Goal: Transaction & Acquisition: Purchase product/service

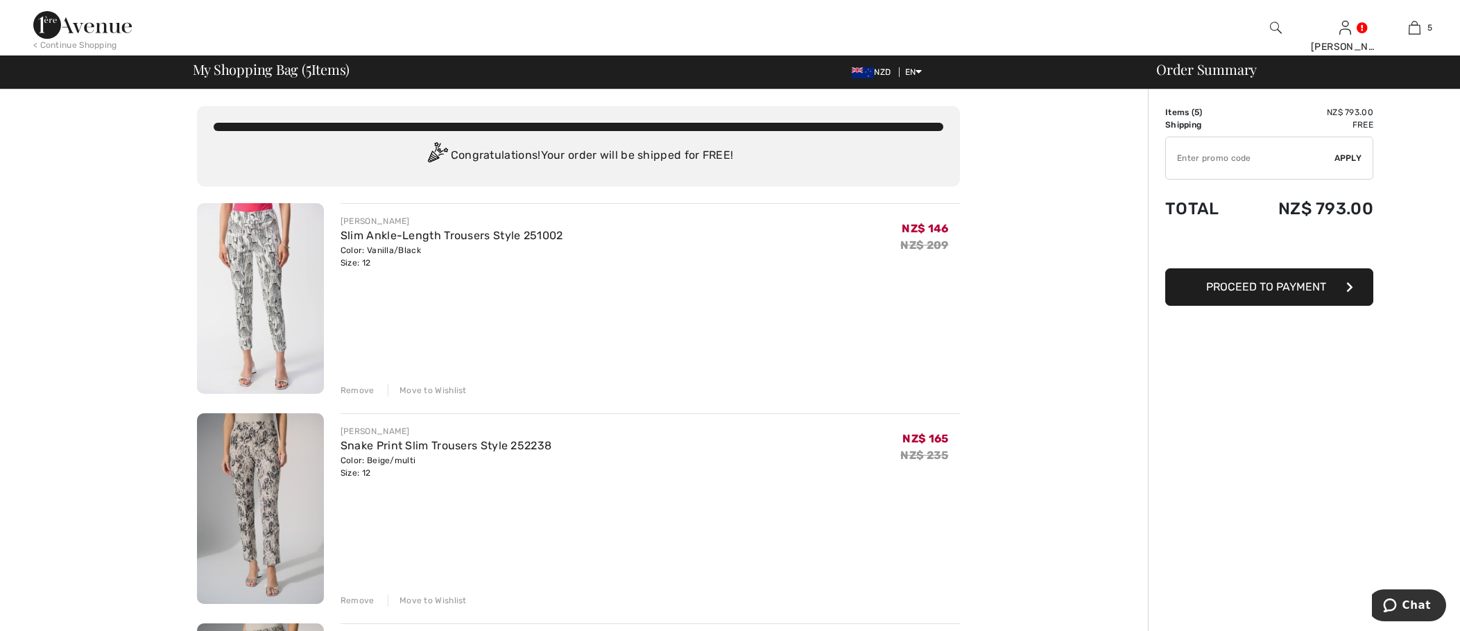
click at [357, 391] on div "Remove" at bounding box center [358, 390] width 34 height 12
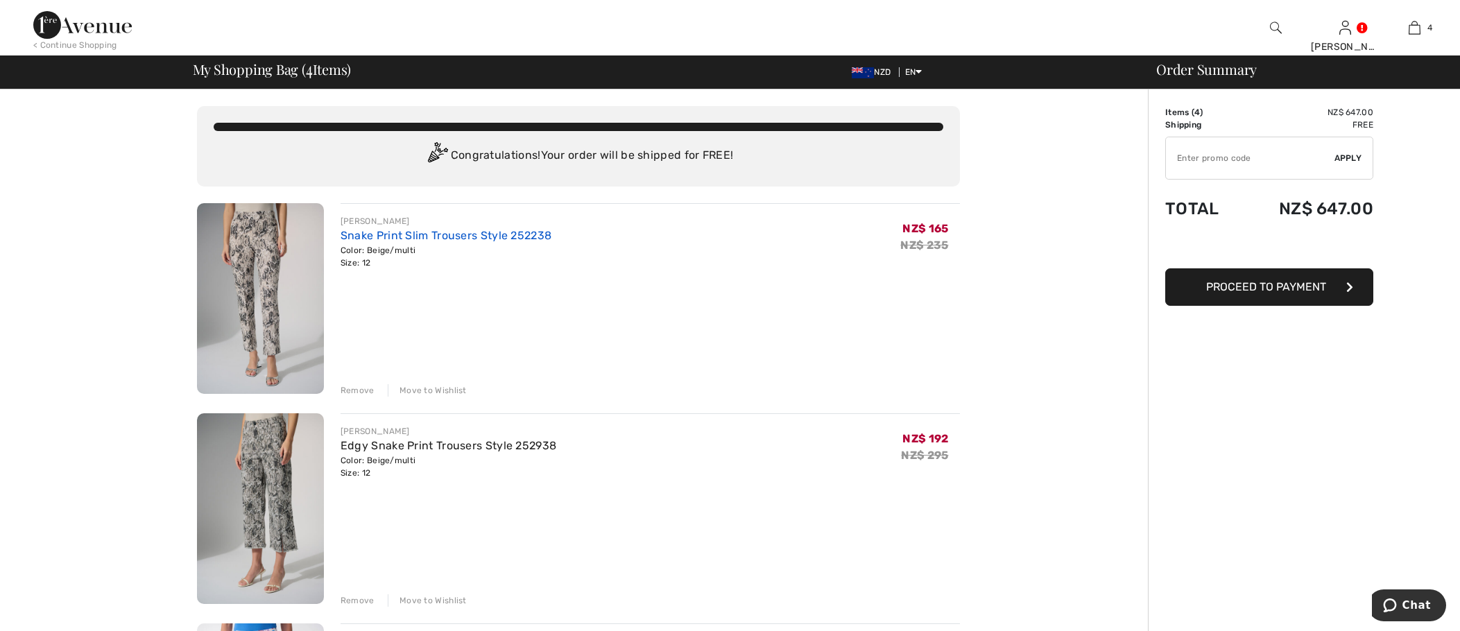
click at [389, 236] on link "Snake Print Slim Trousers Style 252238" at bounding box center [446, 235] width 211 height 13
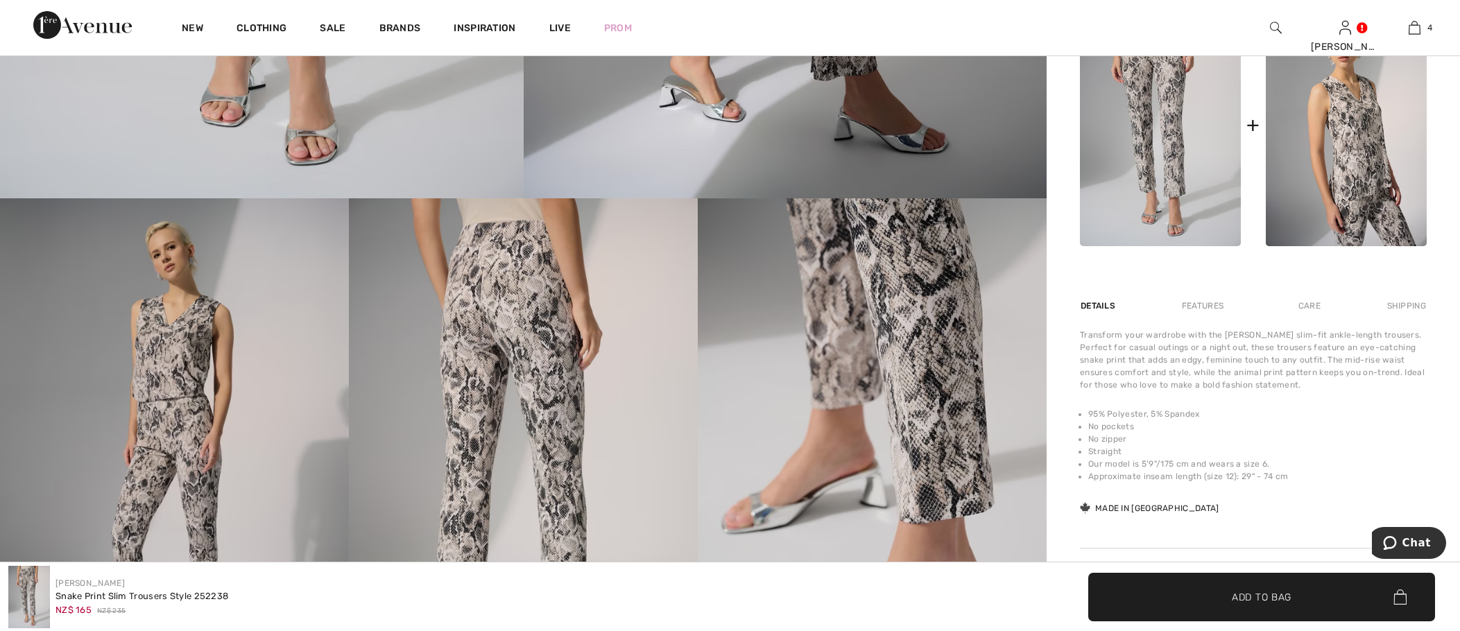
scroll to position [694, 0]
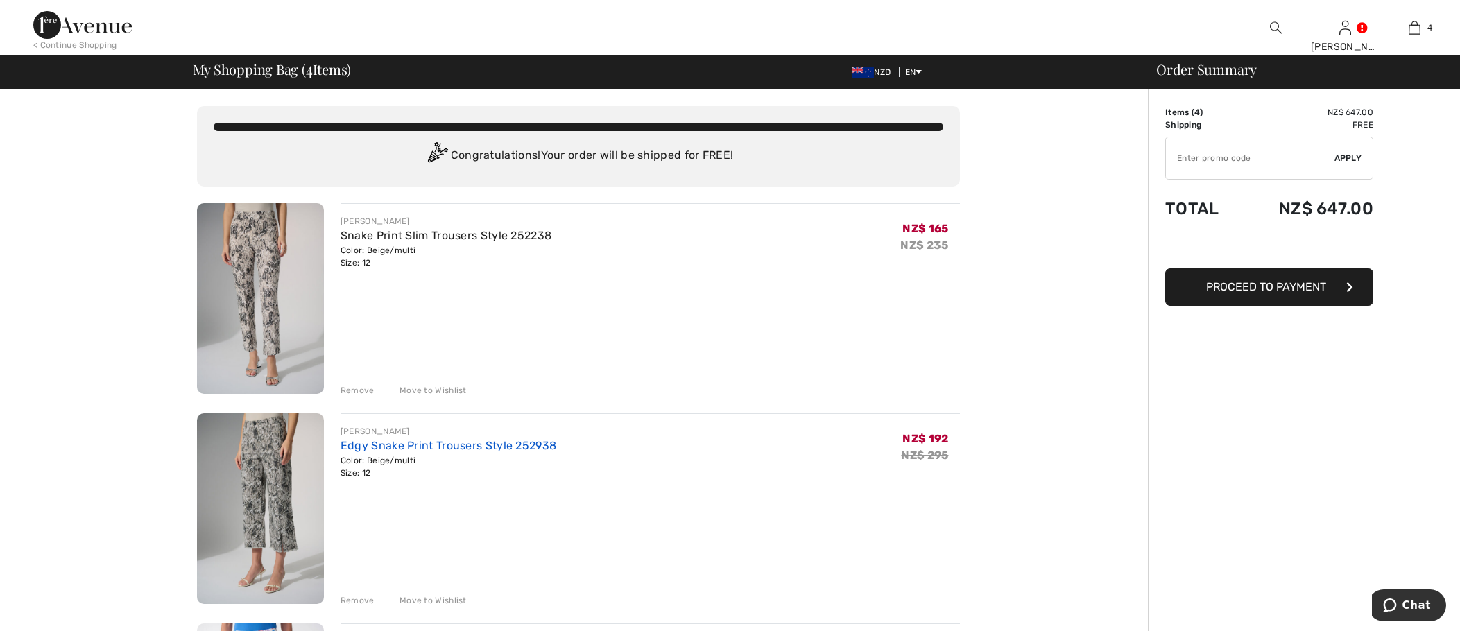
click at [378, 446] on link "Edgy Snake Print Trousers Style 252938" at bounding box center [449, 445] width 216 height 13
click at [350, 604] on div "Remove" at bounding box center [358, 601] width 34 height 12
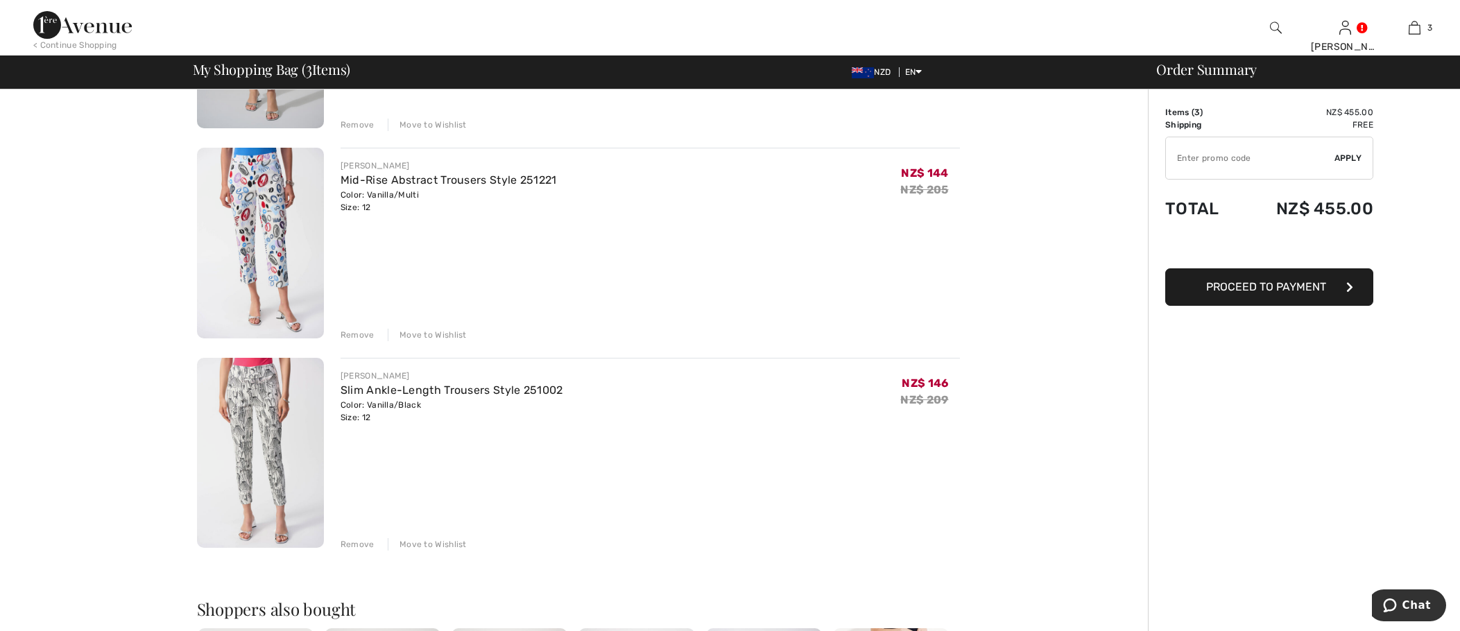
scroll to position [277, 0]
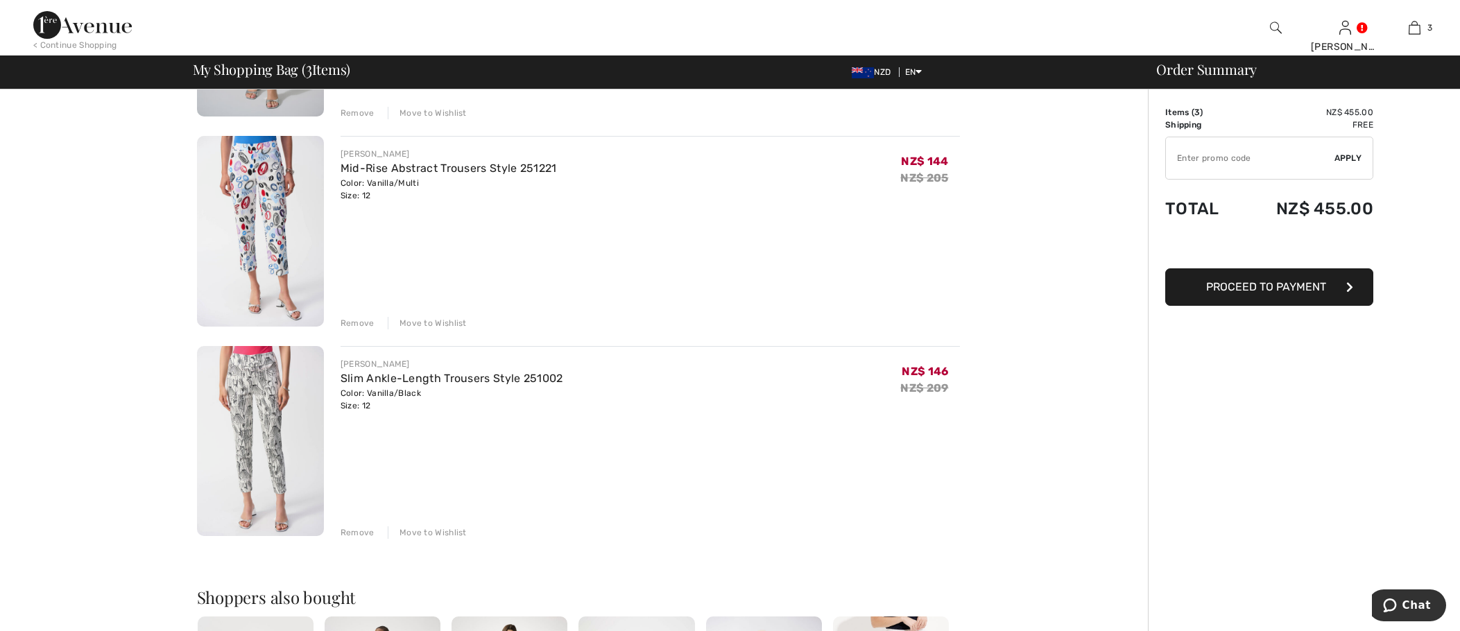
click at [271, 396] on img at bounding box center [260, 441] width 127 height 191
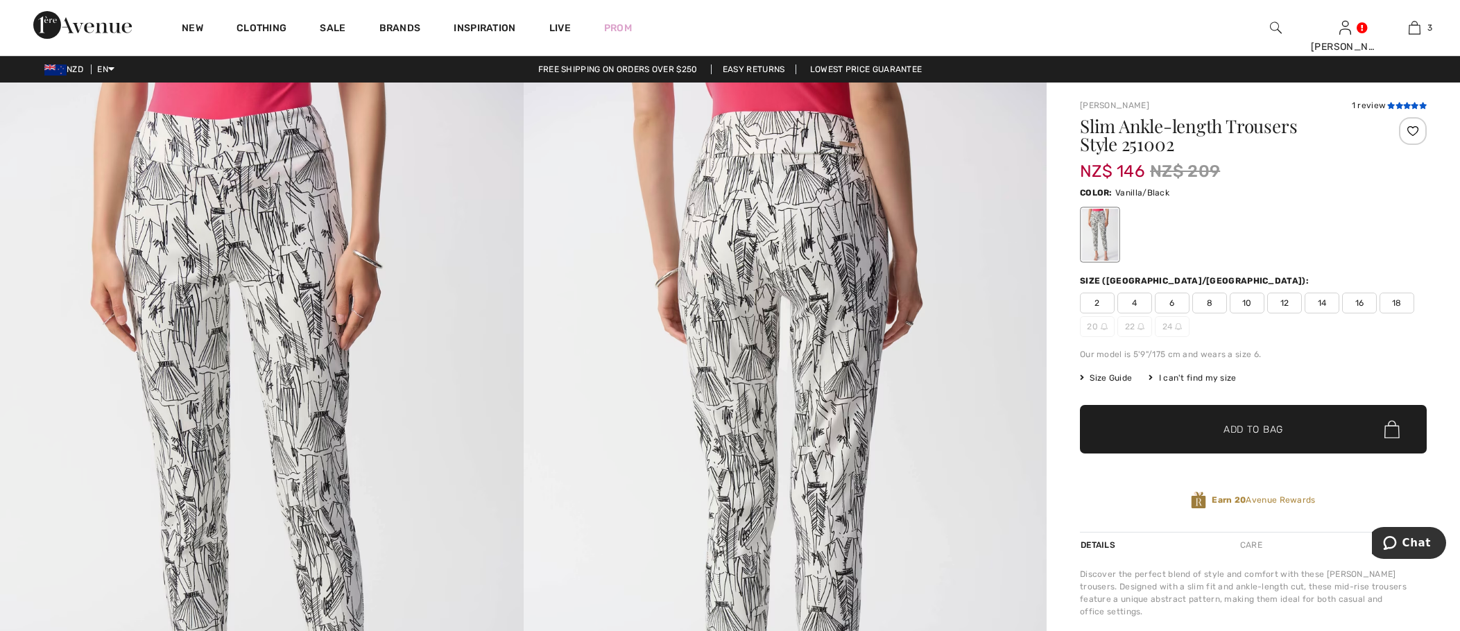
click at [1403, 105] on icon at bounding box center [1407, 105] width 8 height 7
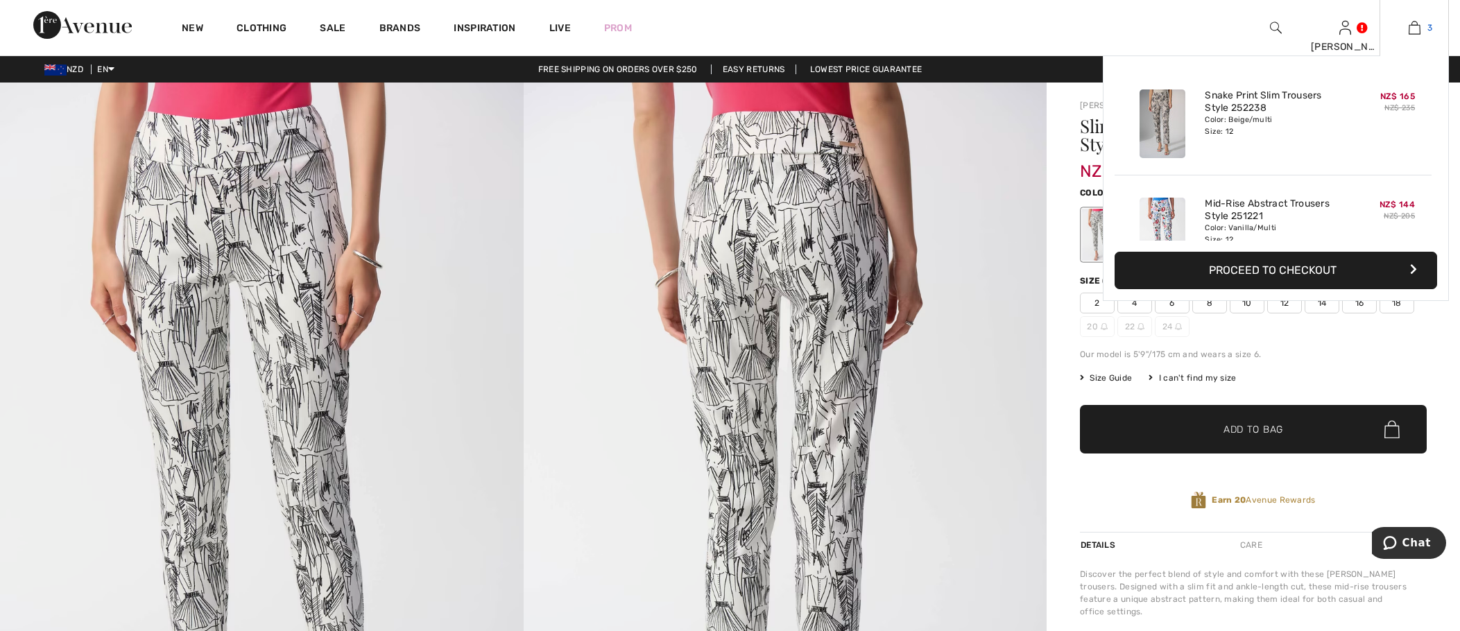
click at [1416, 26] on img at bounding box center [1415, 27] width 12 height 17
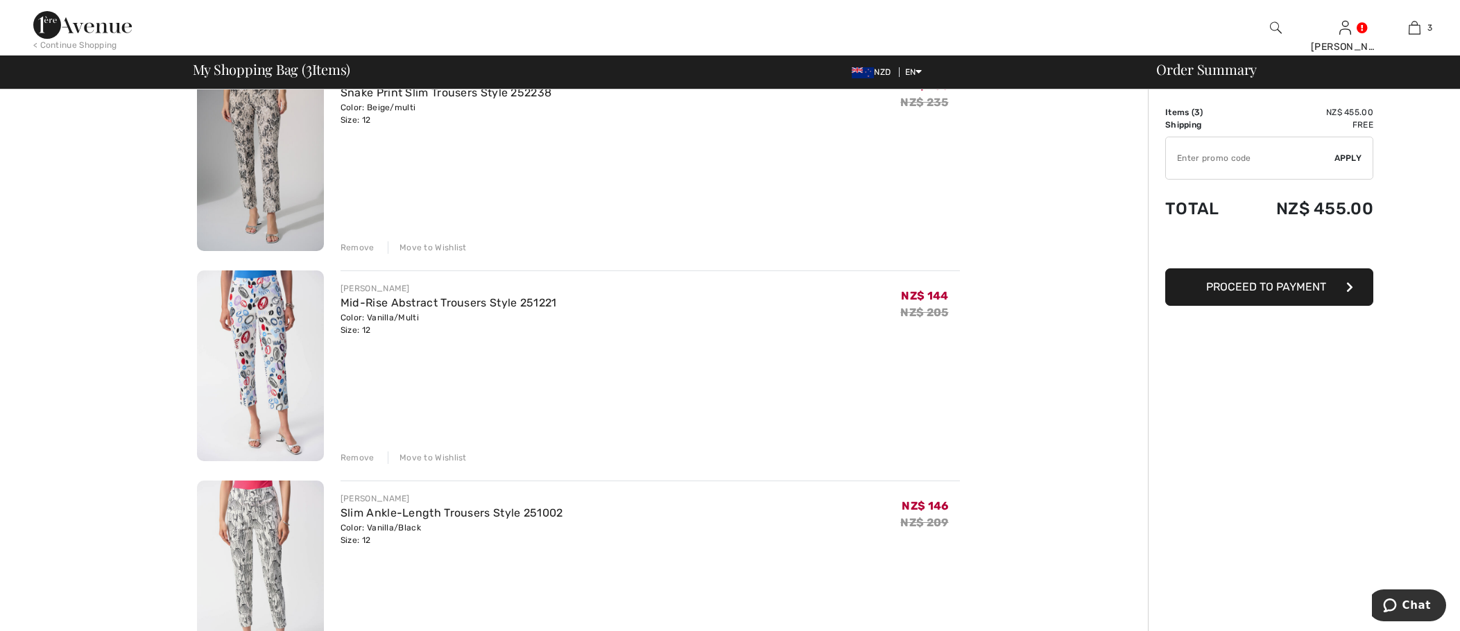
scroll to position [208, 0]
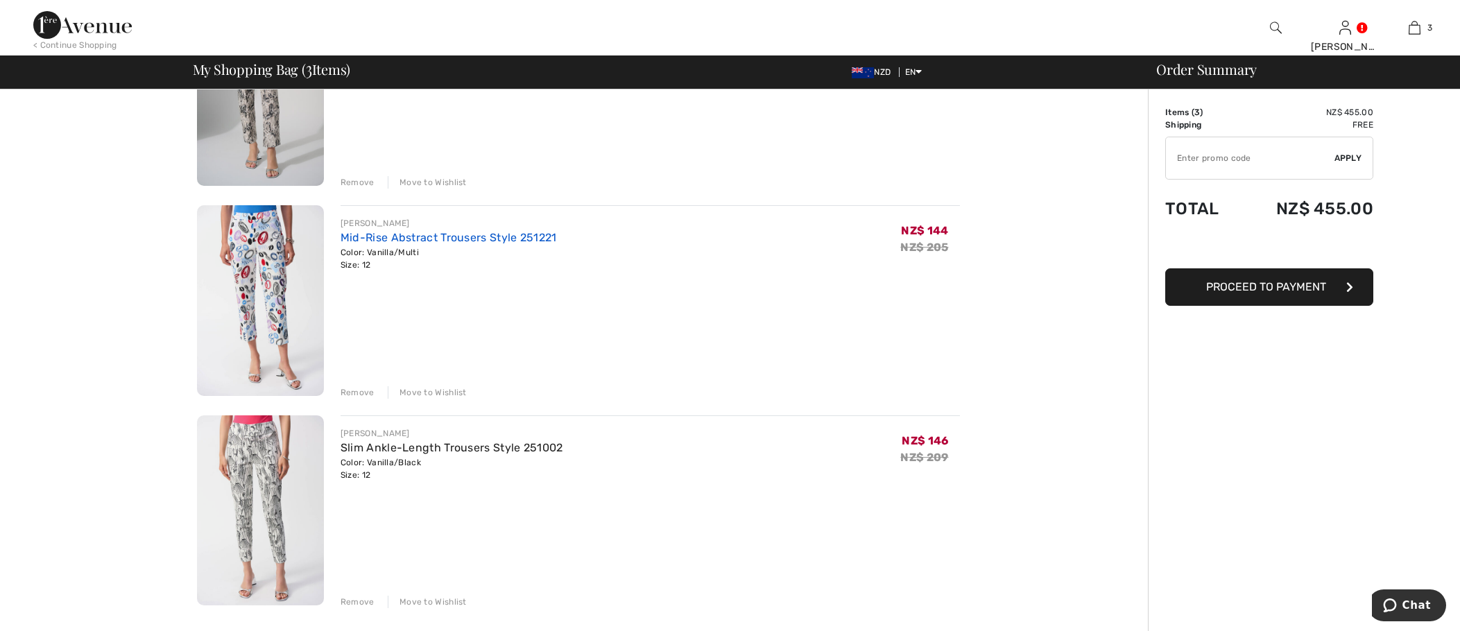
click at [359, 241] on link "Mid-Rise Abstract Trousers Style 251221" at bounding box center [449, 237] width 216 height 13
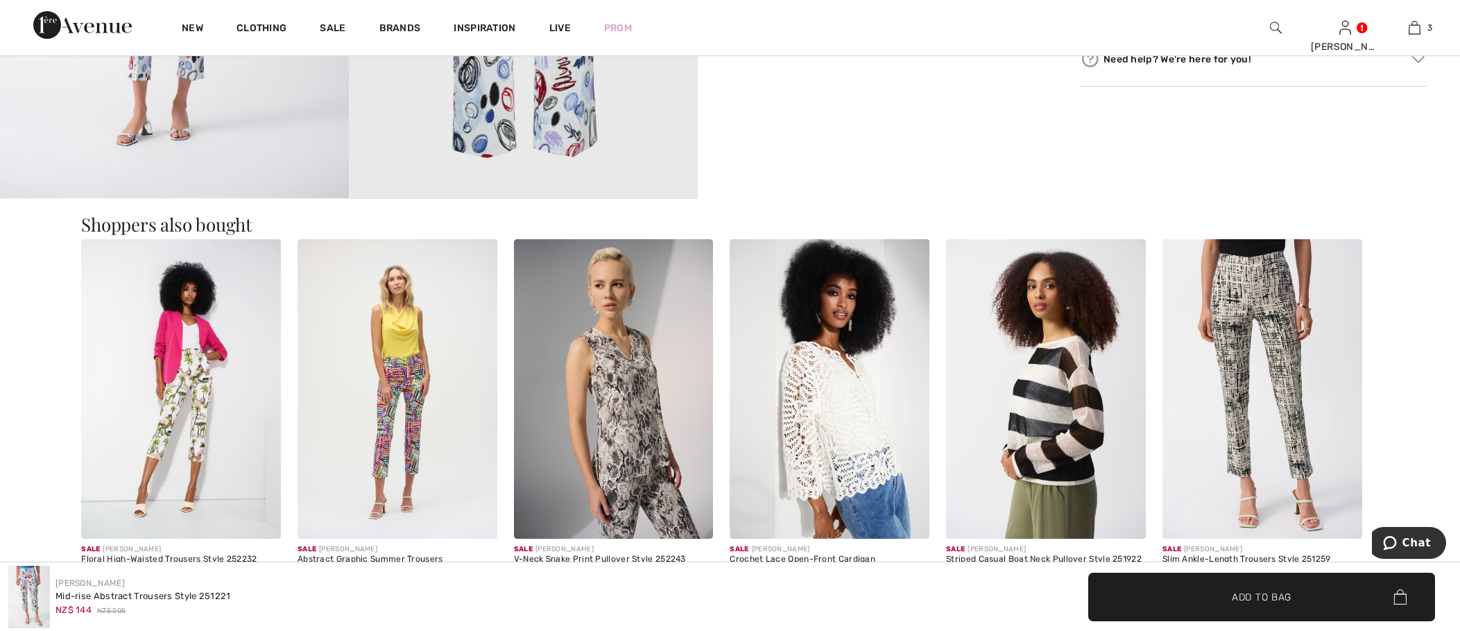
scroll to position [1249, 0]
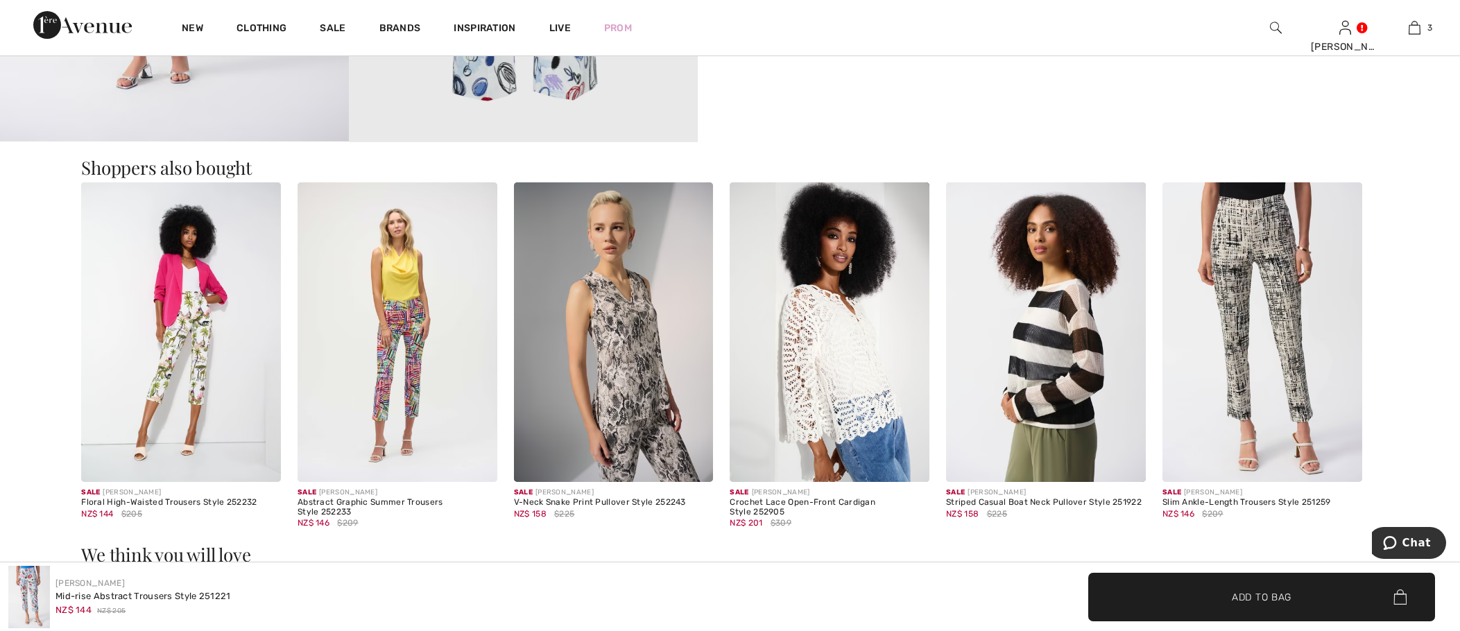
click at [1282, 323] on img at bounding box center [1263, 332] width 200 height 300
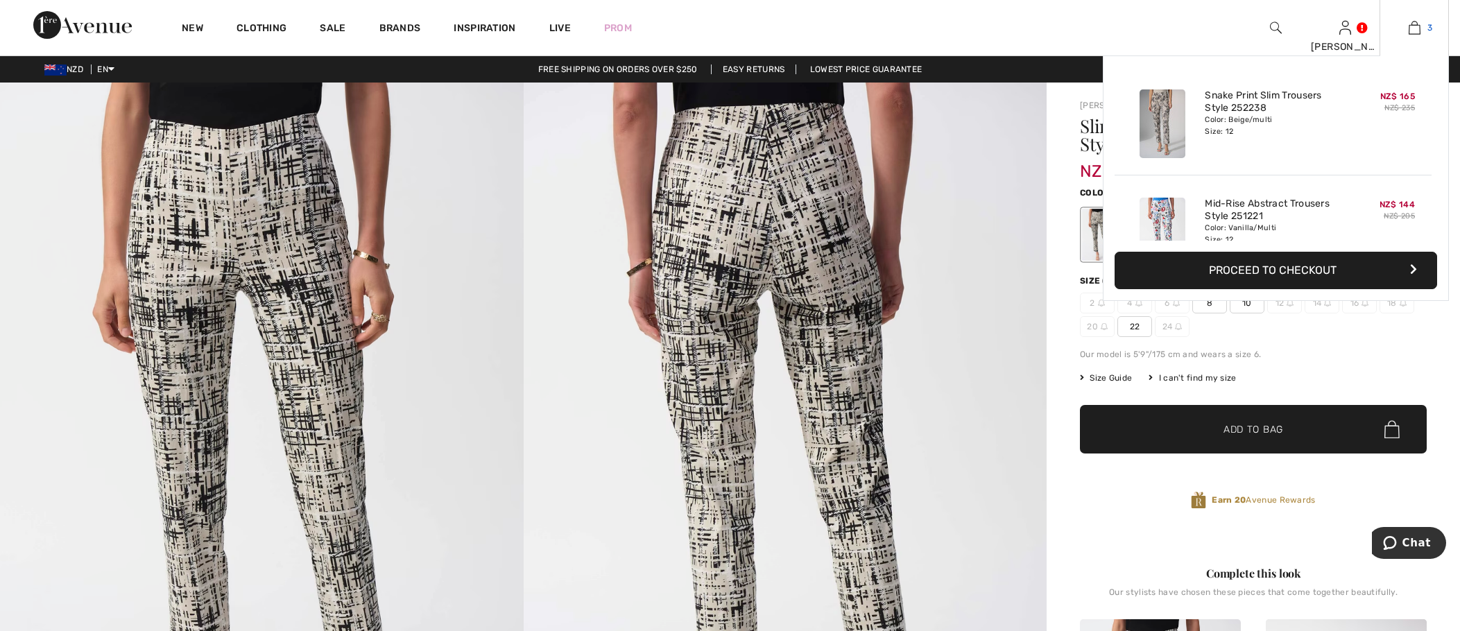
click at [1417, 28] on img at bounding box center [1415, 27] width 12 height 17
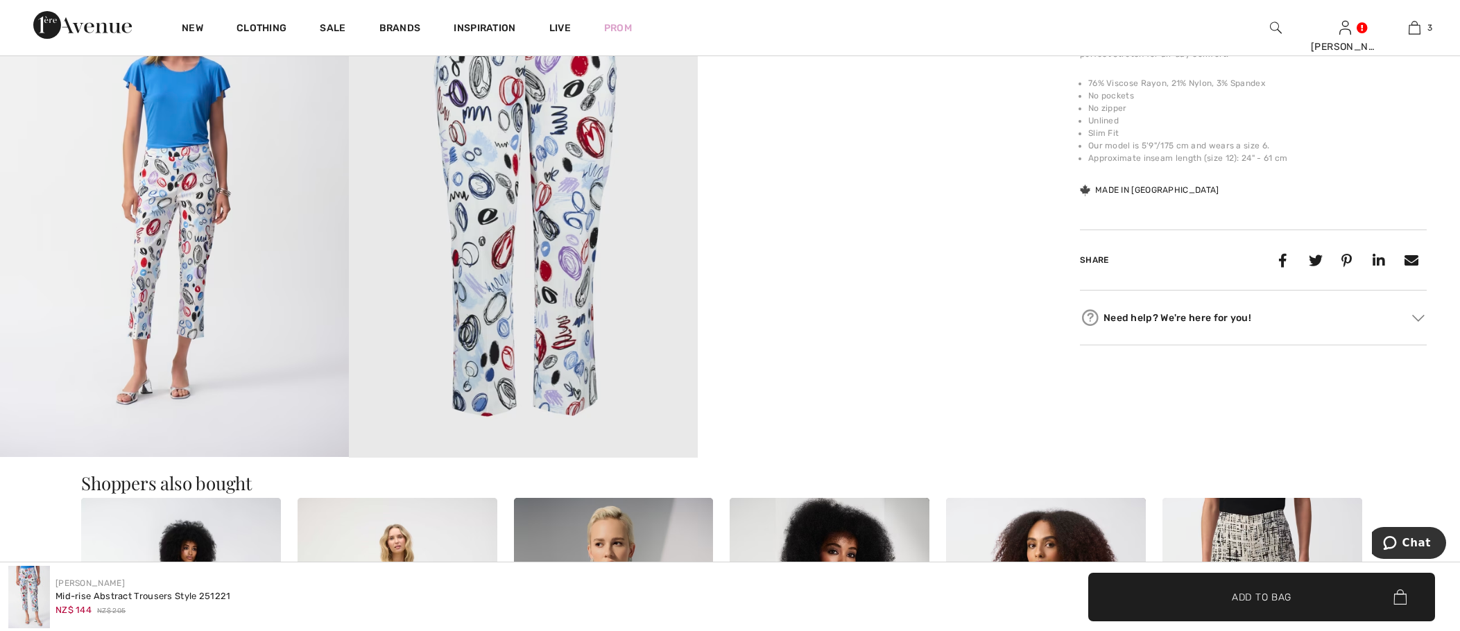
scroll to position [763, 0]
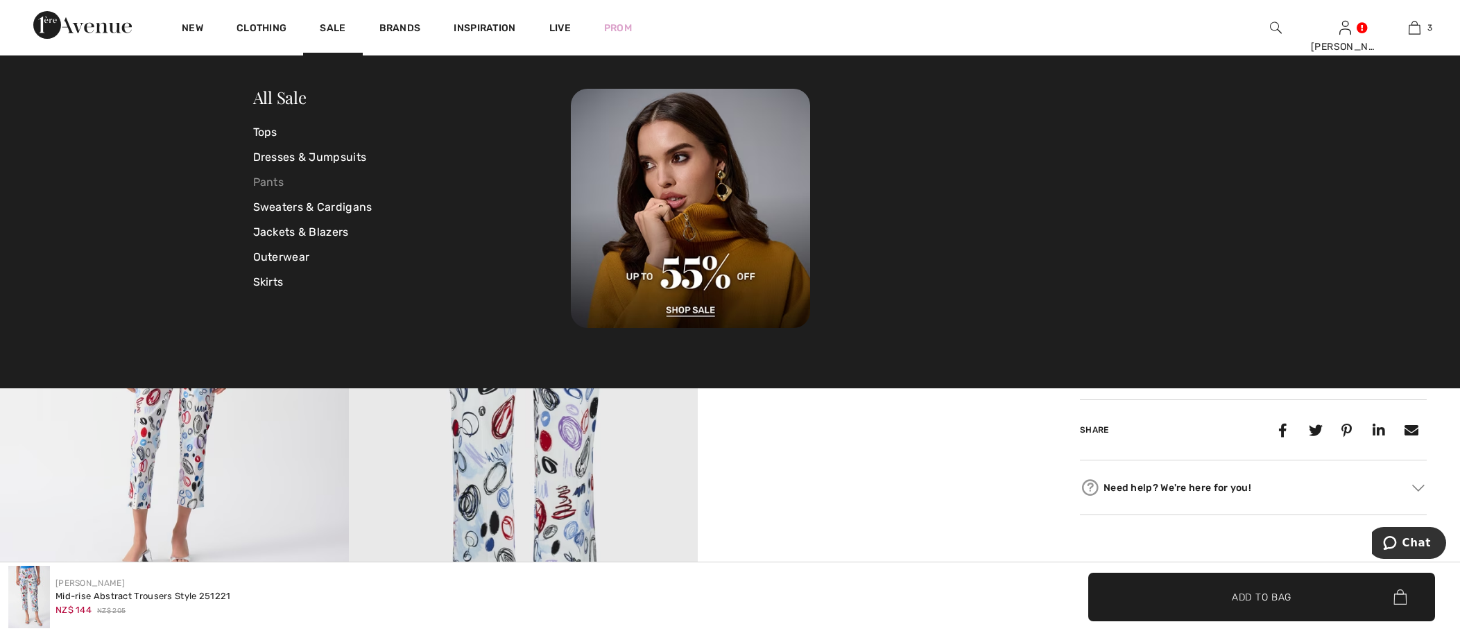
click at [273, 181] on link "Pants" at bounding box center [412, 182] width 318 height 25
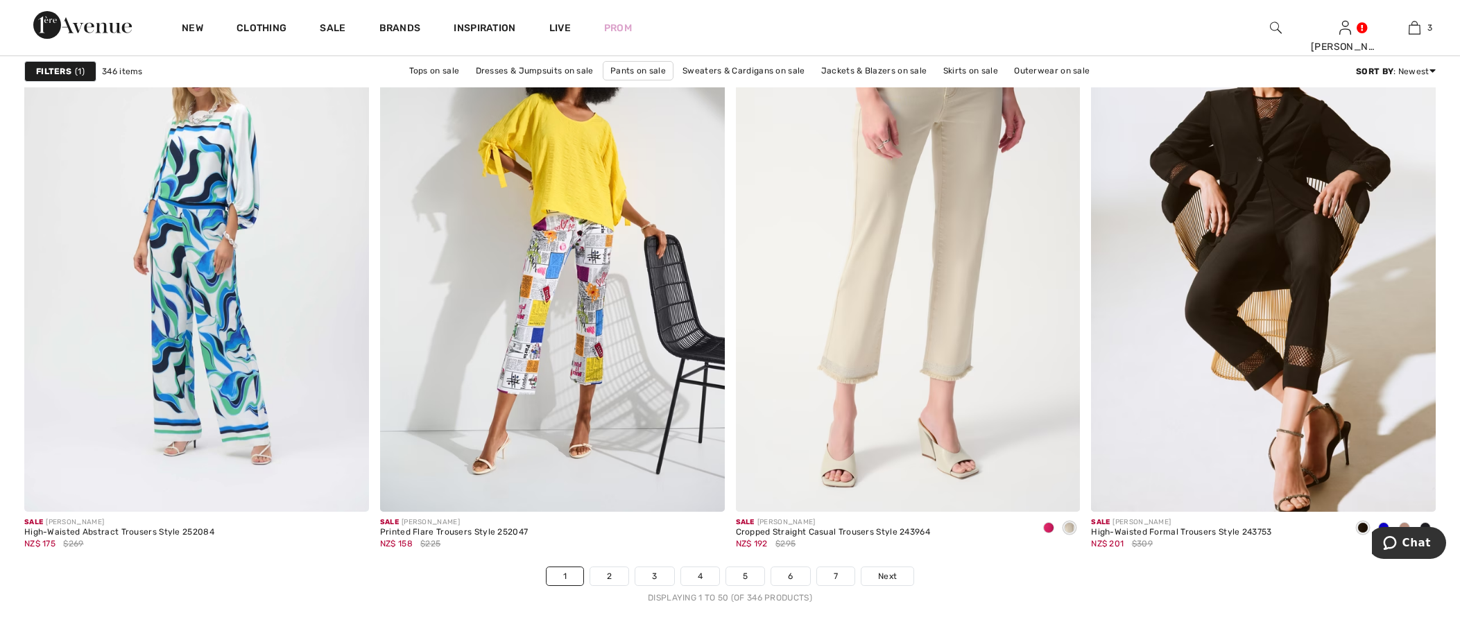
scroll to position [8463, 0]
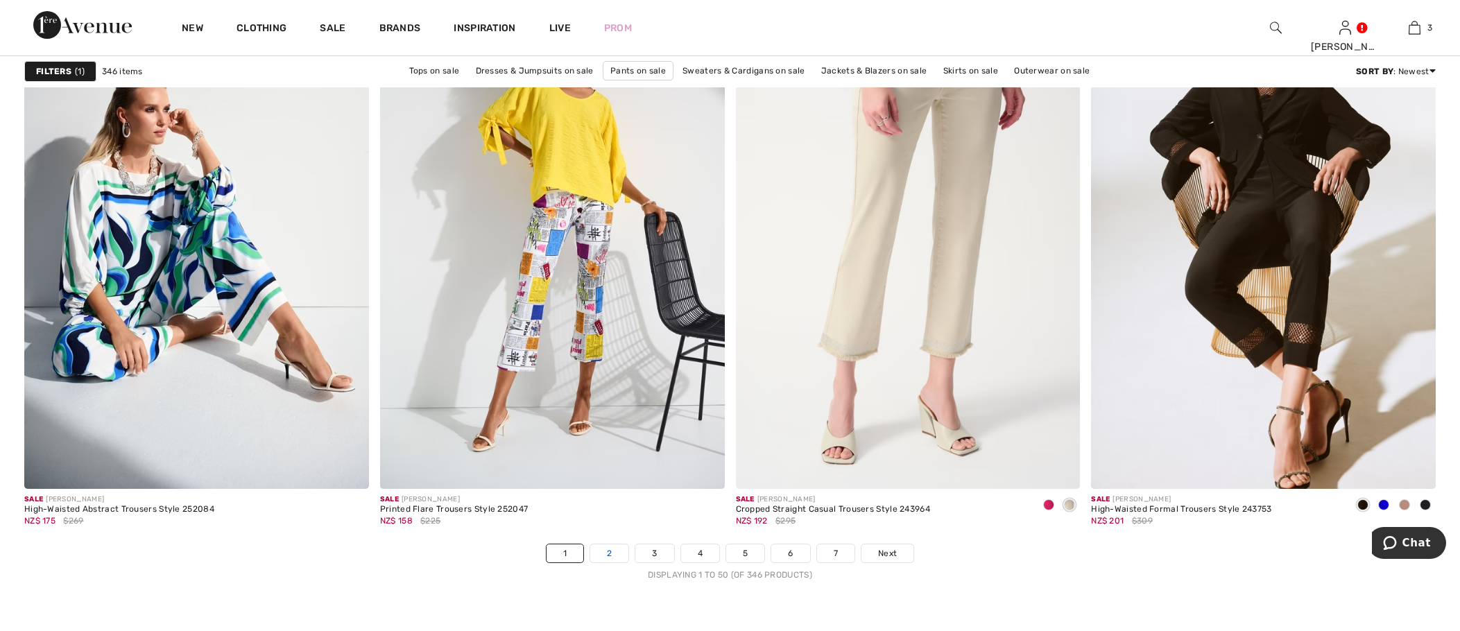
click at [604, 551] on link "2" at bounding box center [609, 554] width 38 height 18
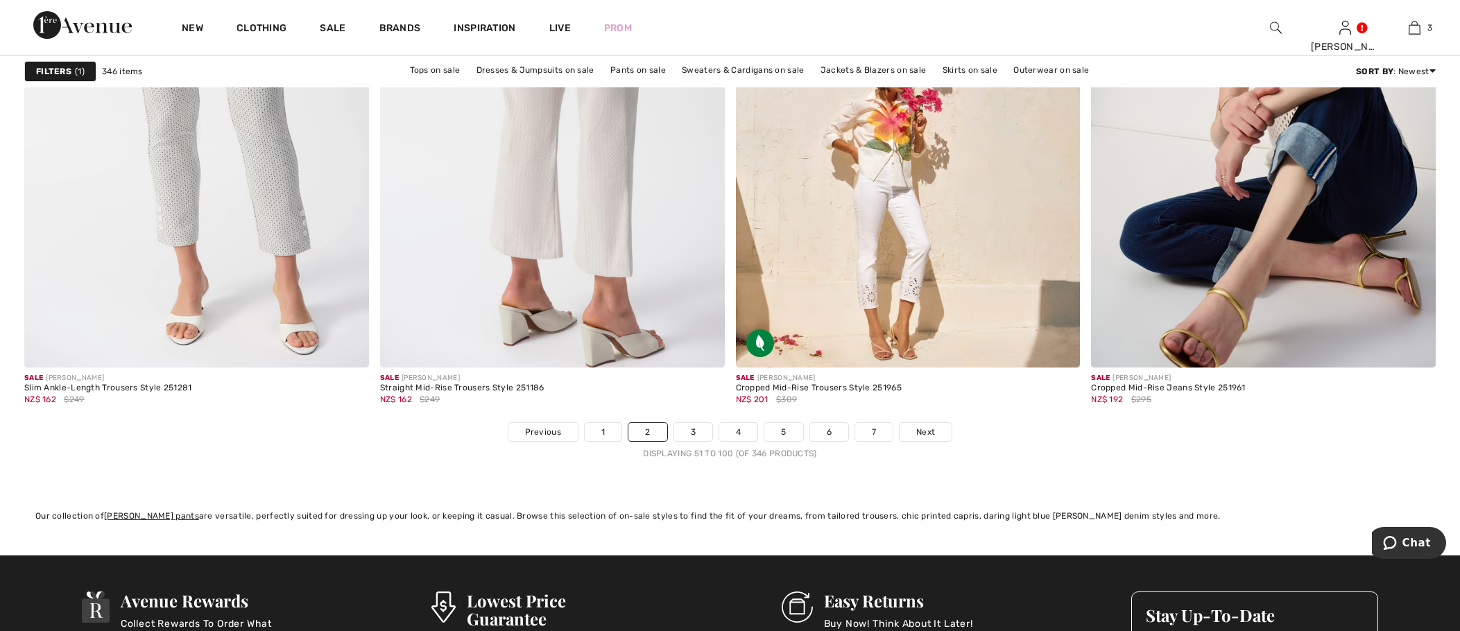
scroll to position [8602, 0]
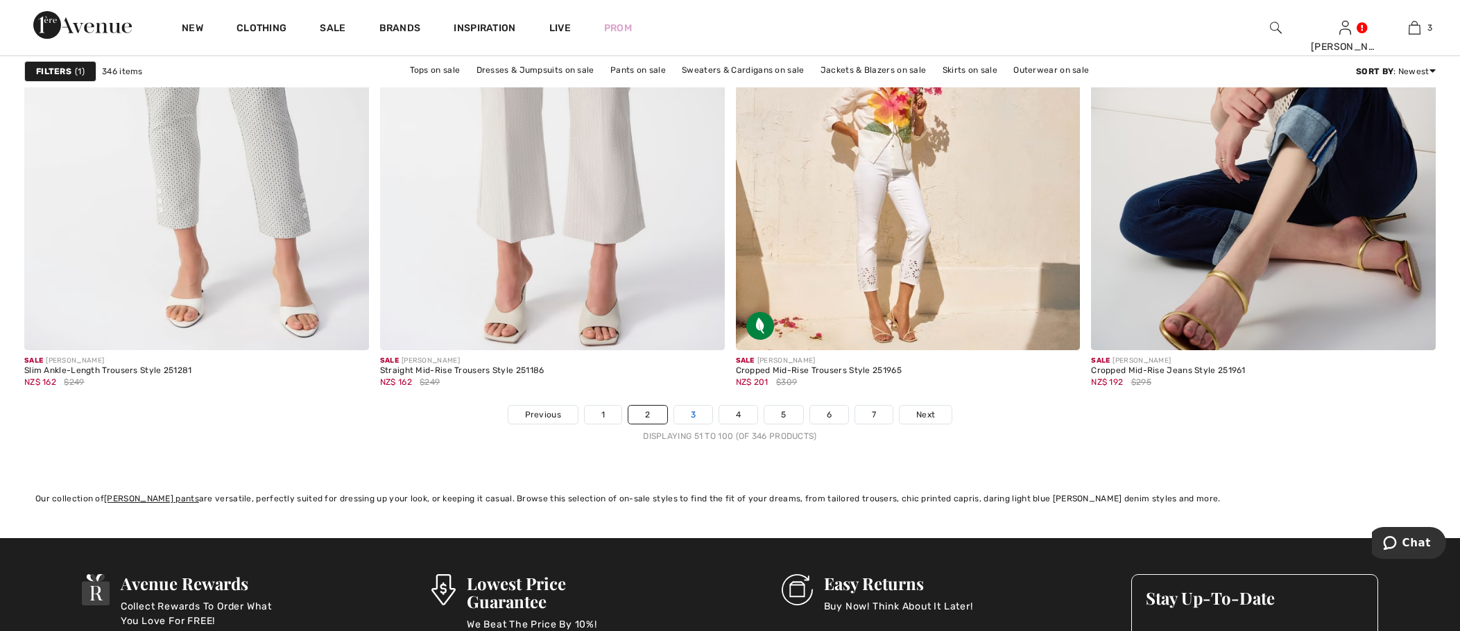
click at [688, 409] on link "3" at bounding box center [693, 415] width 38 height 18
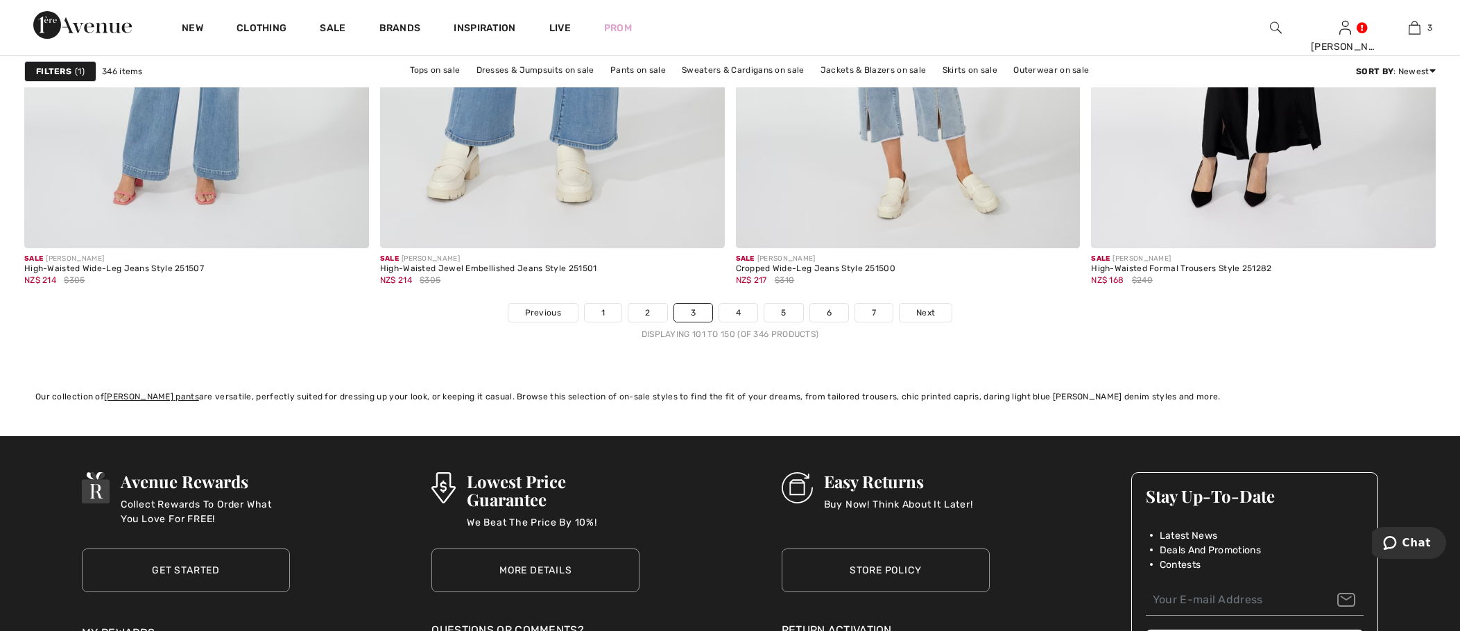
scroll to position [8741, 0]
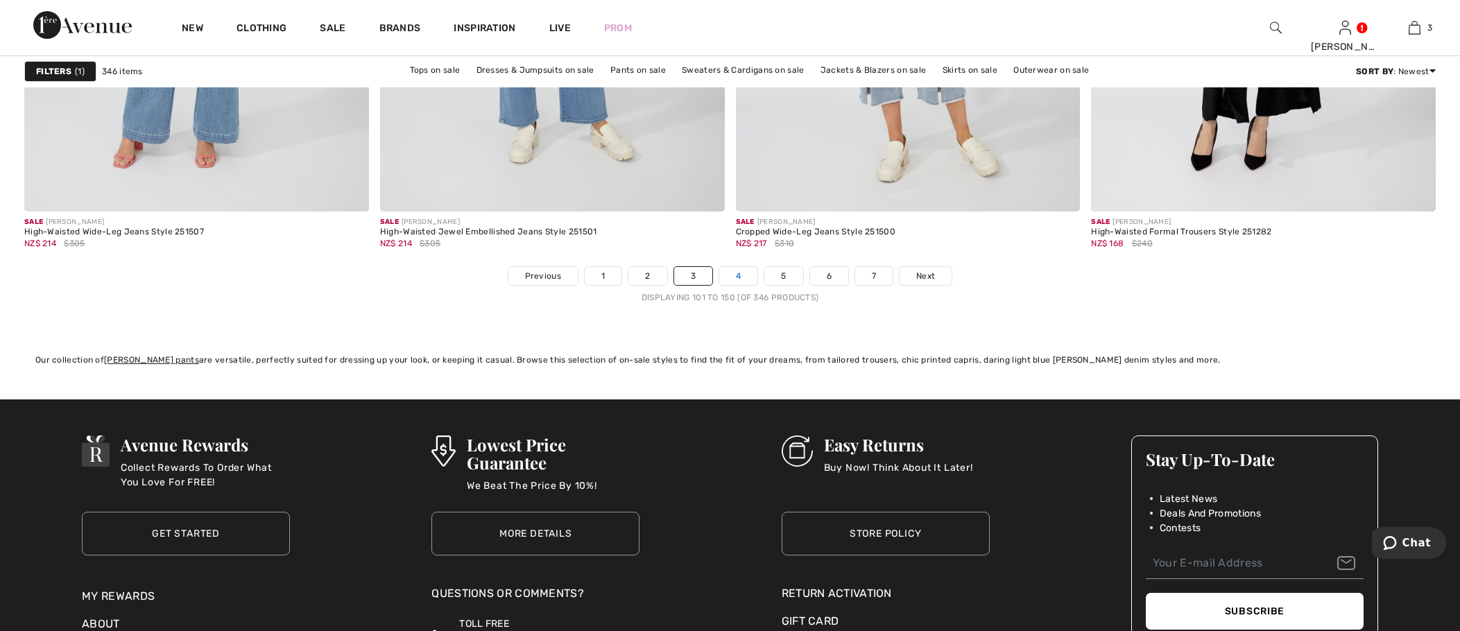
click at [744, 279] on link "4" at bounding box center [738, 276] width 38 height 18
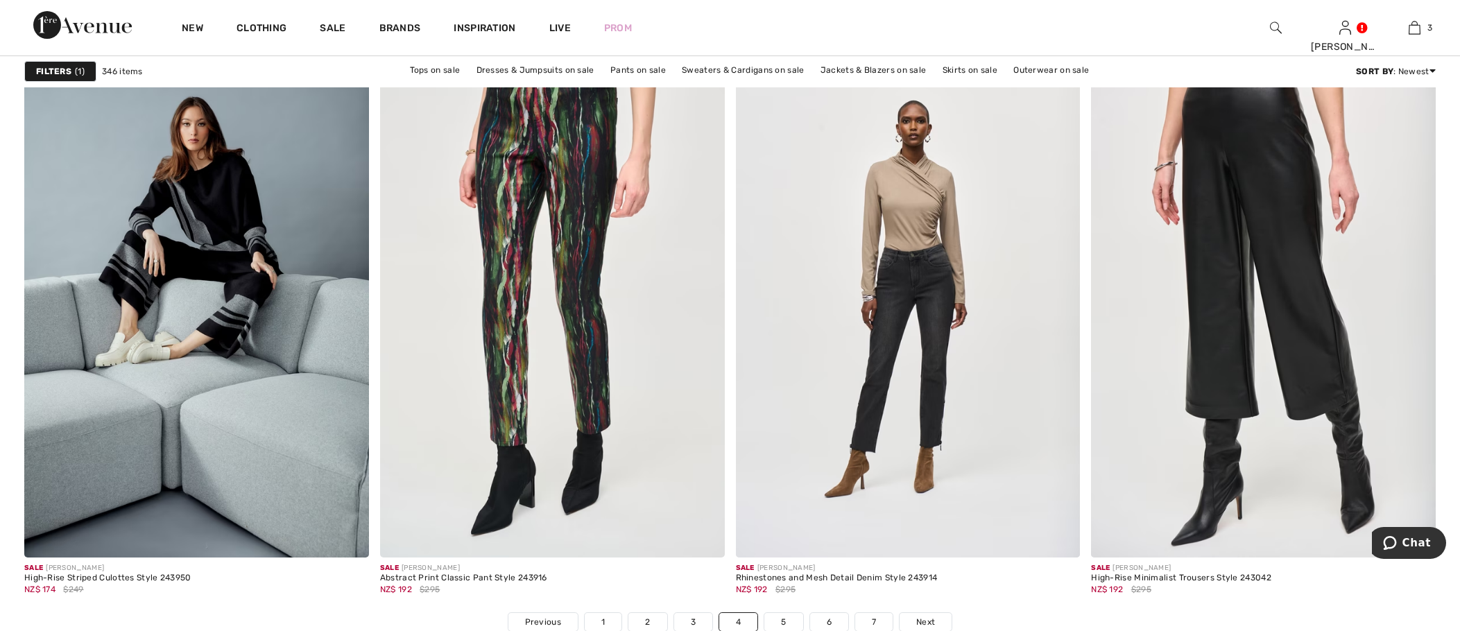
scroll to position [8463, 0]
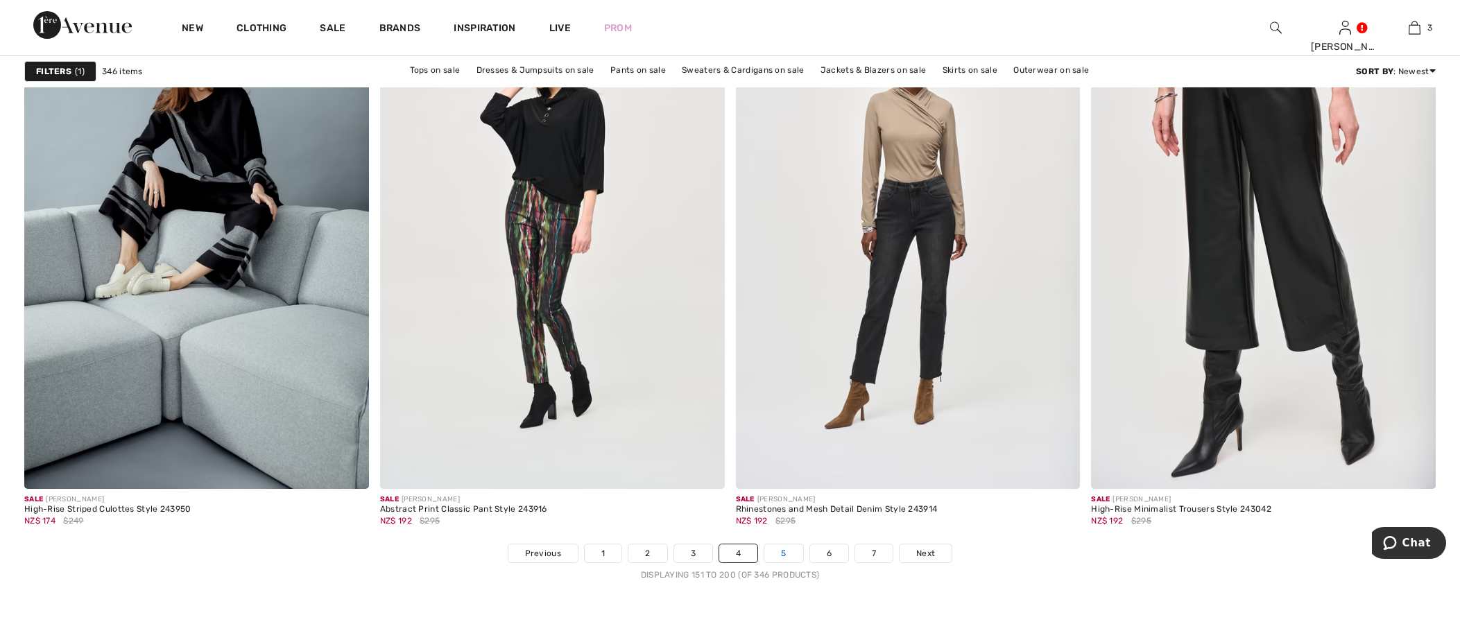
click at [784, 552] on link "5" at bounding box center [783, 554] width 38 height 18
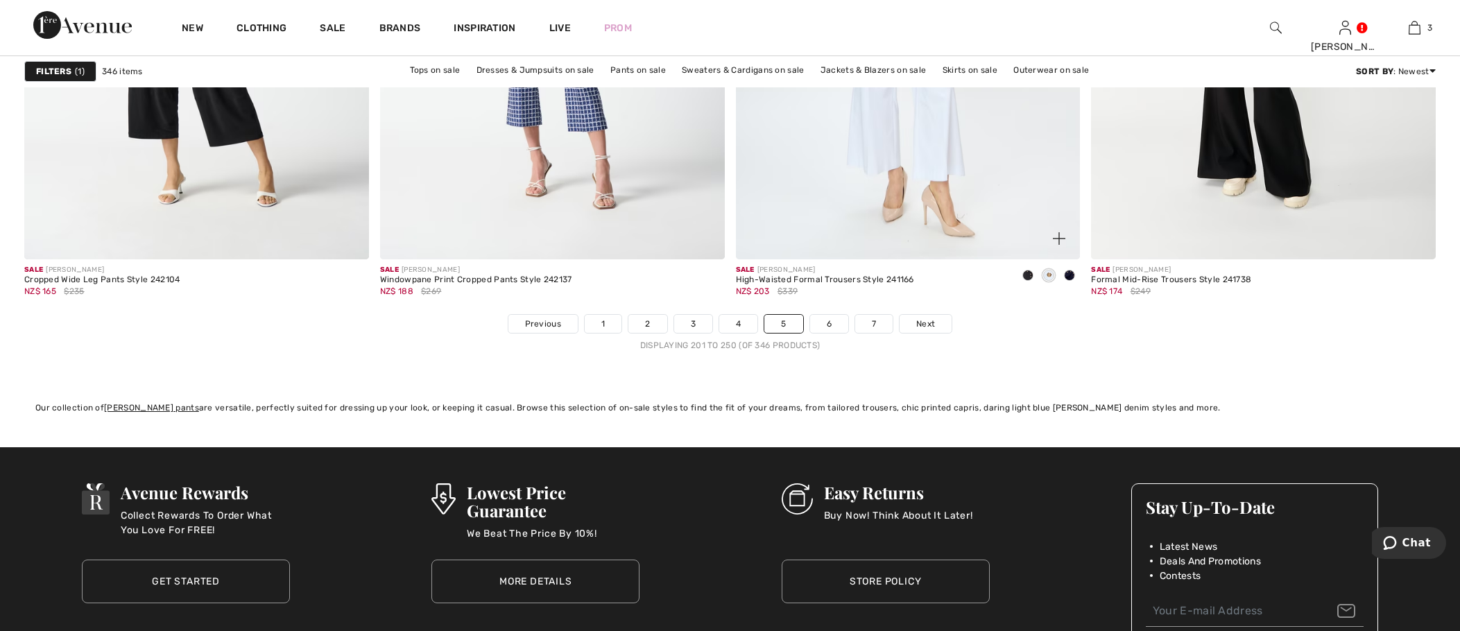
scroll to position [8671, 0]
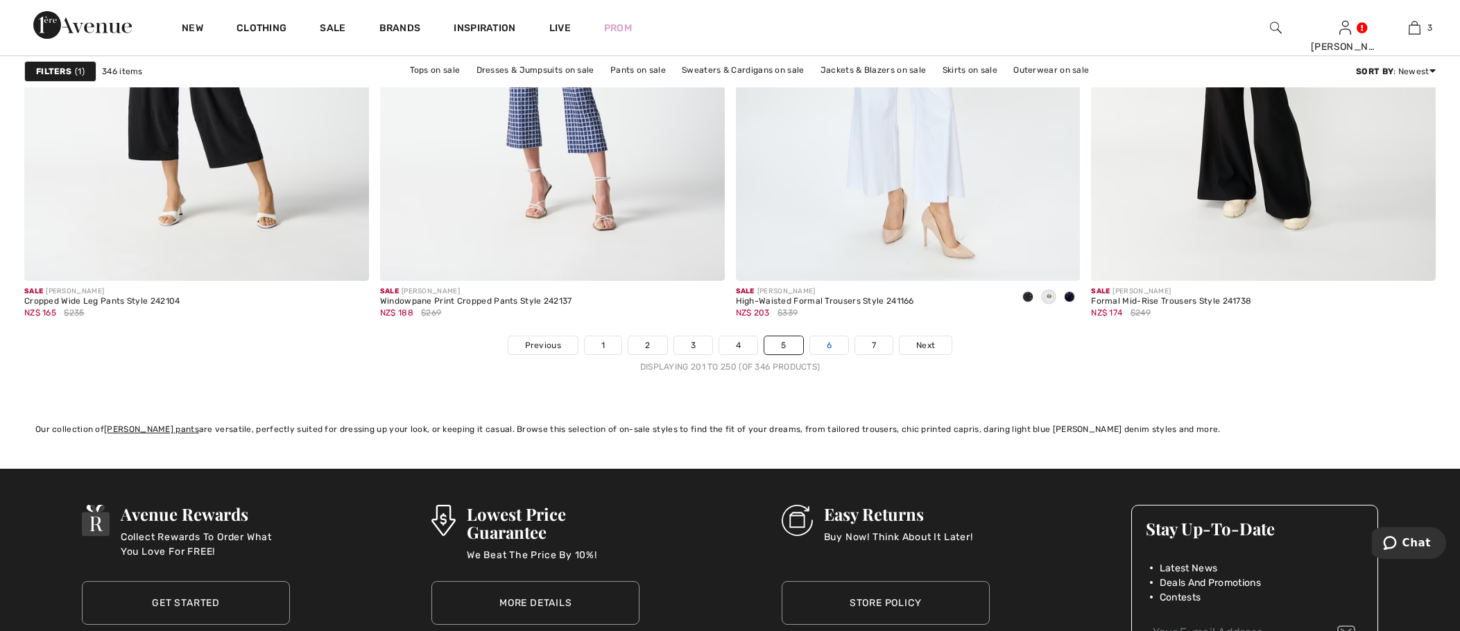
click at [827, 343] on link "6" at bounding box center [829, 345] width 38 height 18
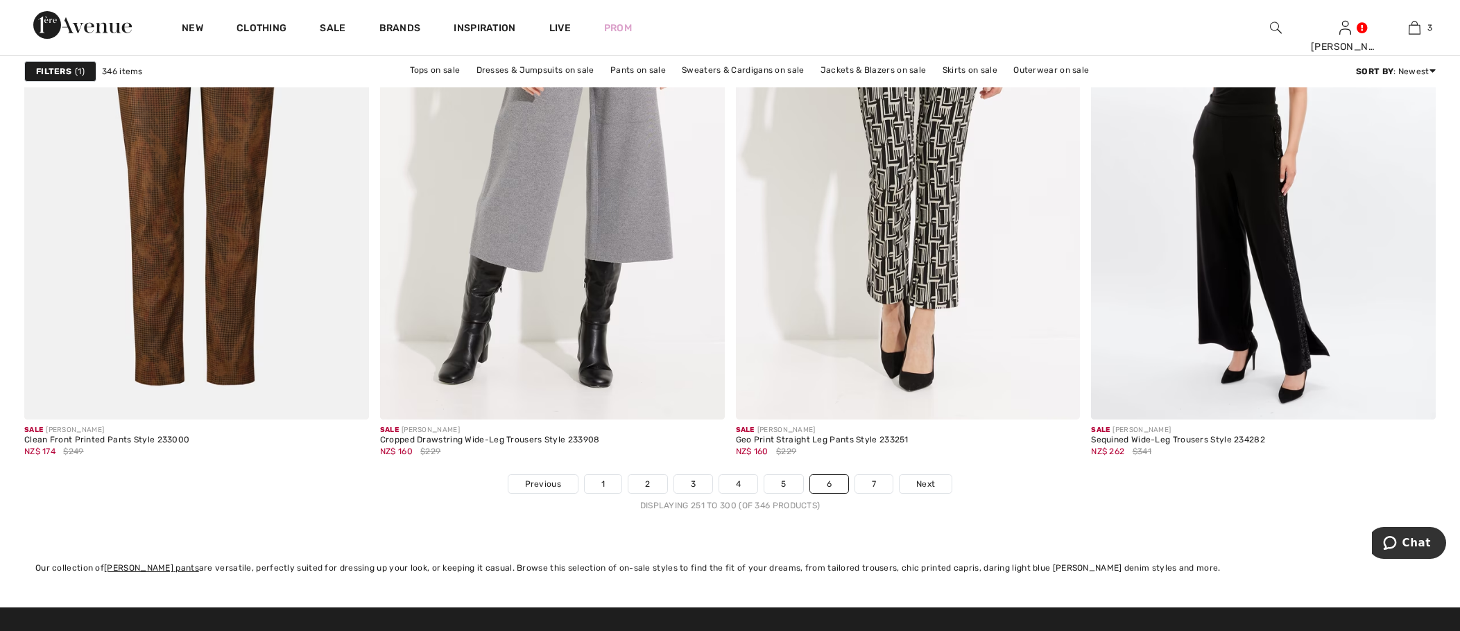
scroll to position [8602, 0]
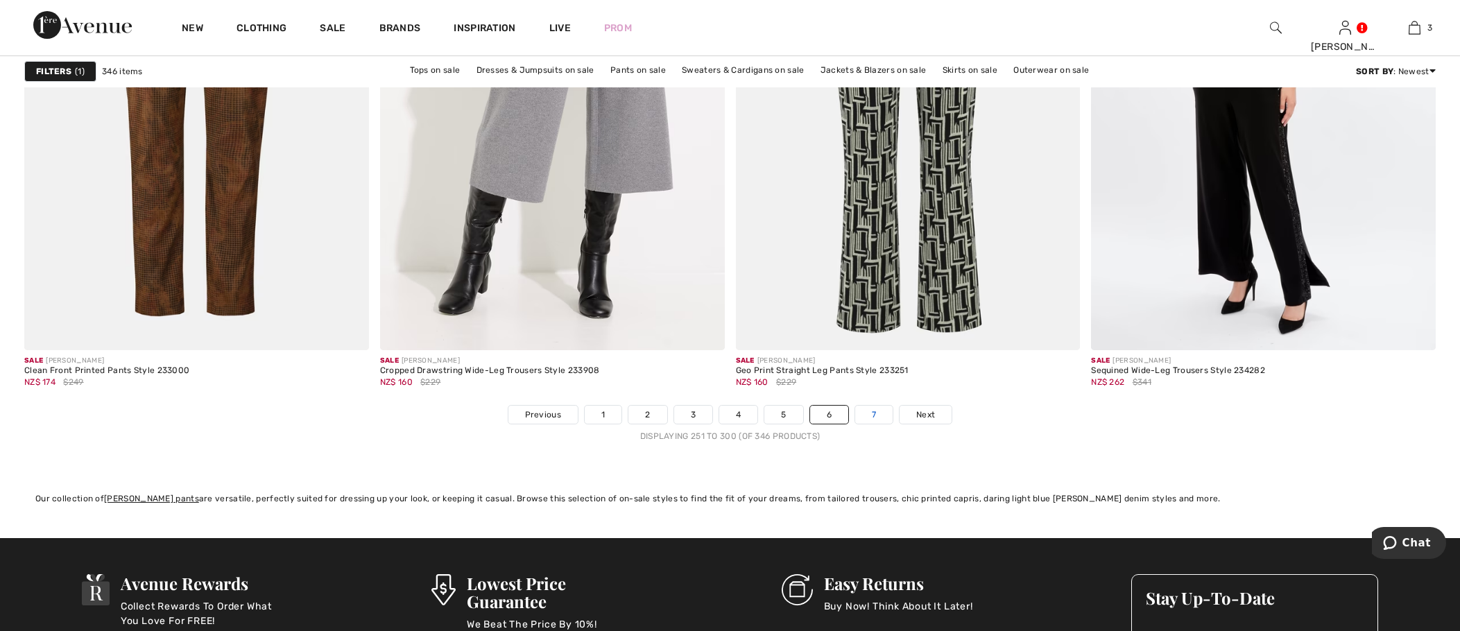
click at [876, 414] on link "7" at bounding box center [873, 415] width 37 height 18
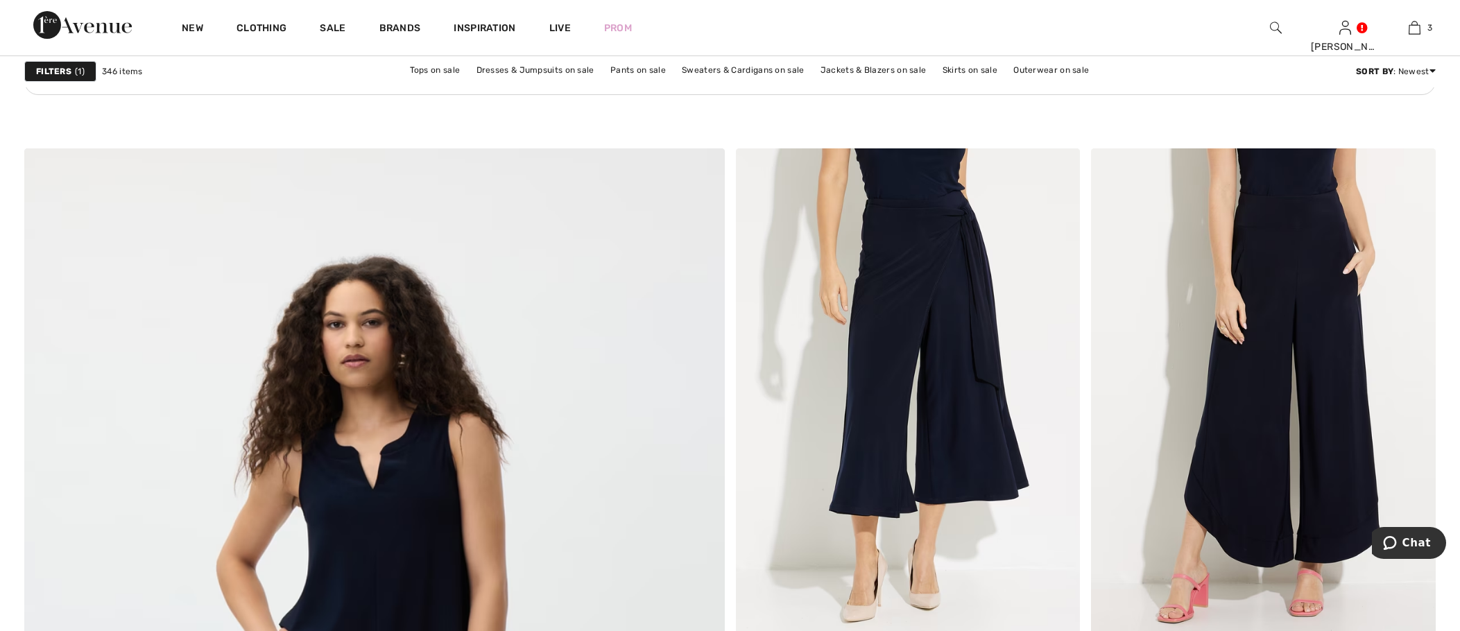
scroll to position [4509, 0]
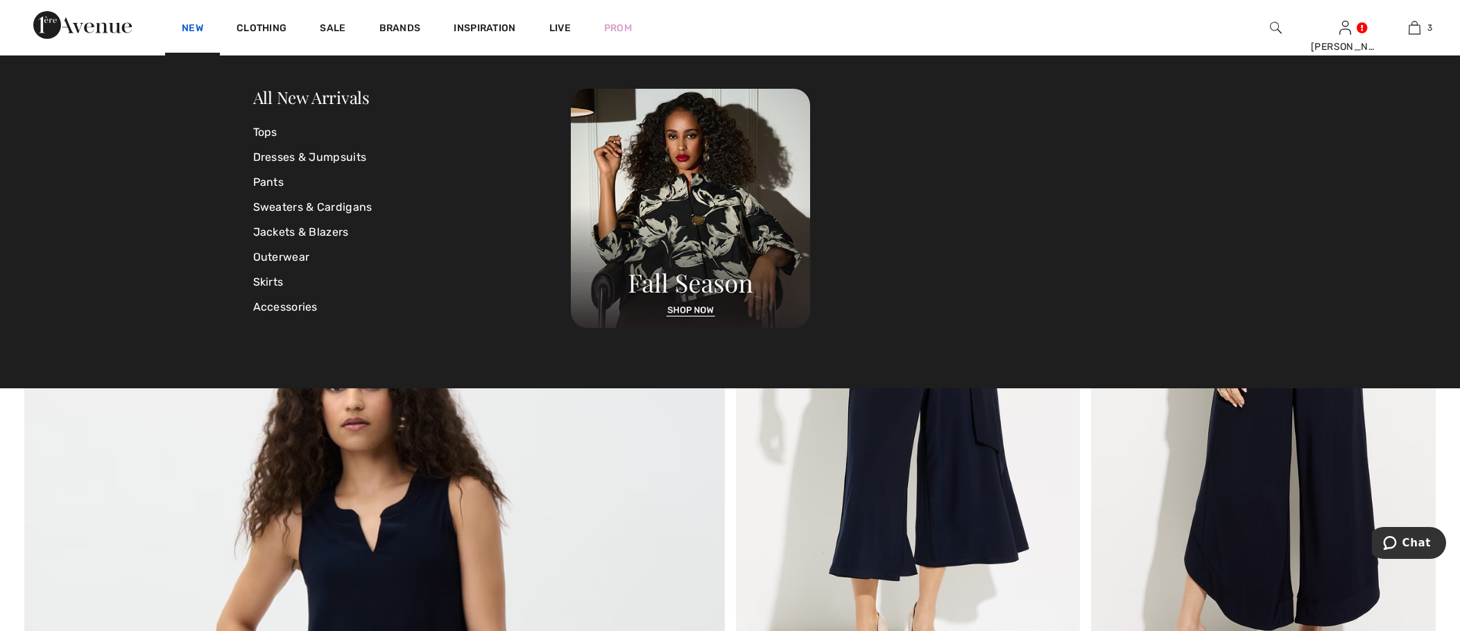
click at [195, 29] on link "New" at bounding box center [193, 29] width 22 height 15
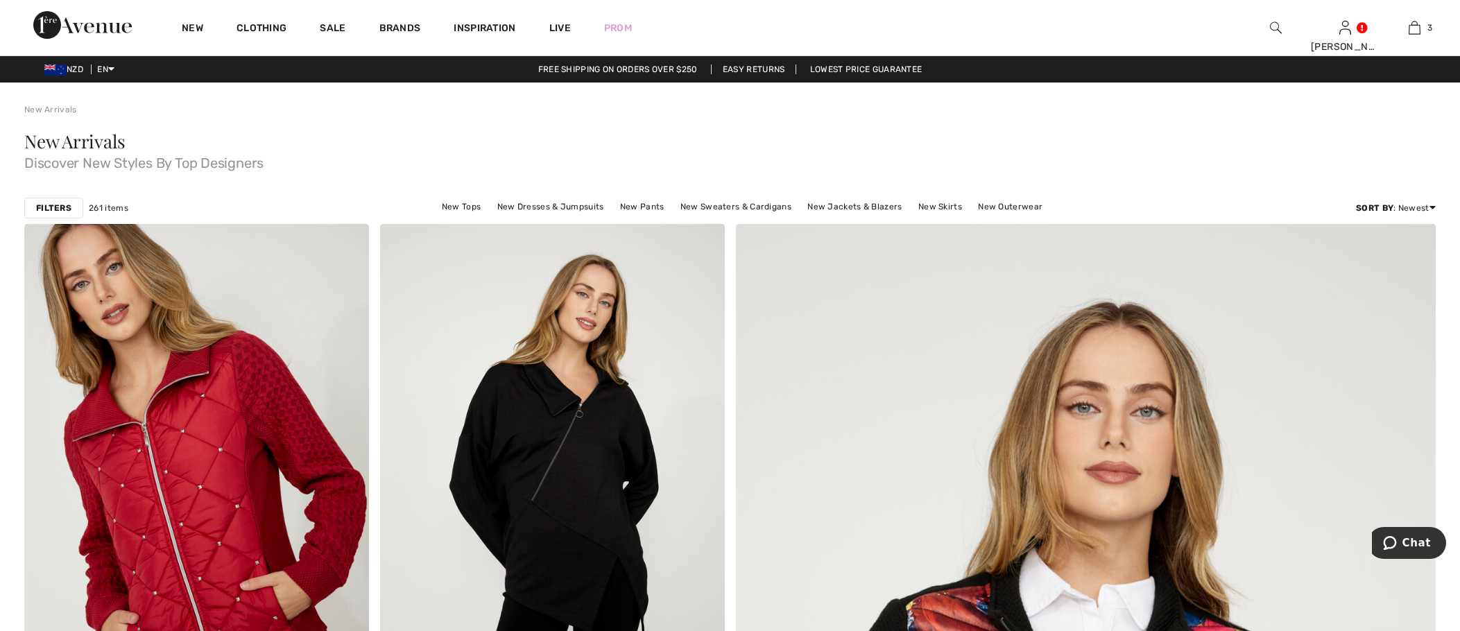
click at [69, 208] on strong "Filters" at bounding box center [53, 208] width 35 height 12
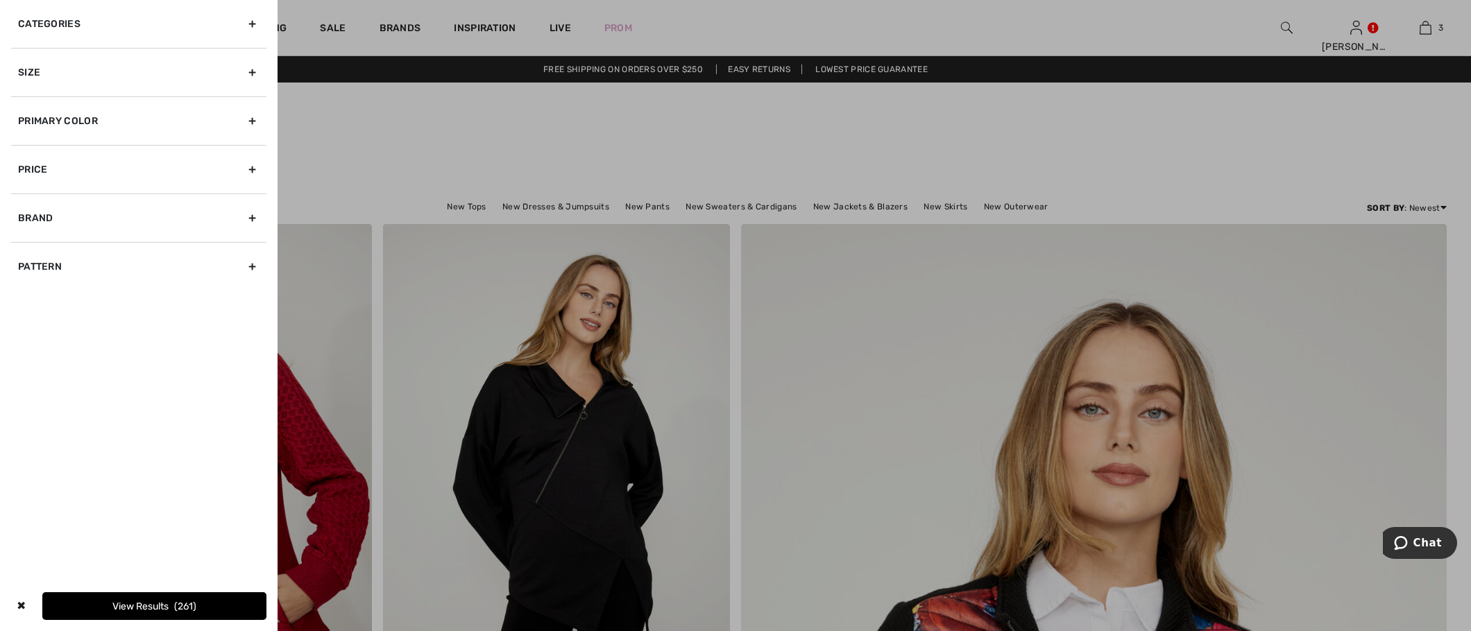
click at [247, 218] on div "Brand" at bounding box center [138, 218] width 255 height 49
click at [359, 121] on div at bounding box center [735, 315] width 1471 height 631
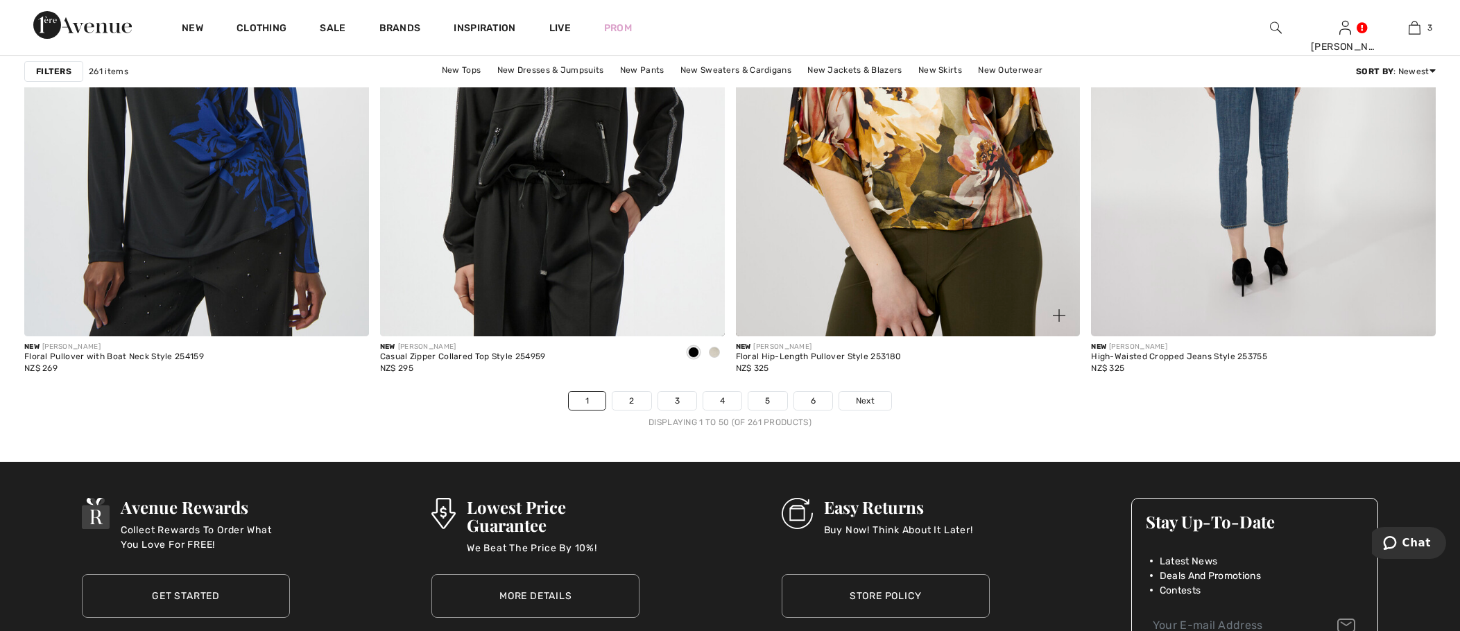
scroll to position [8610, 0]
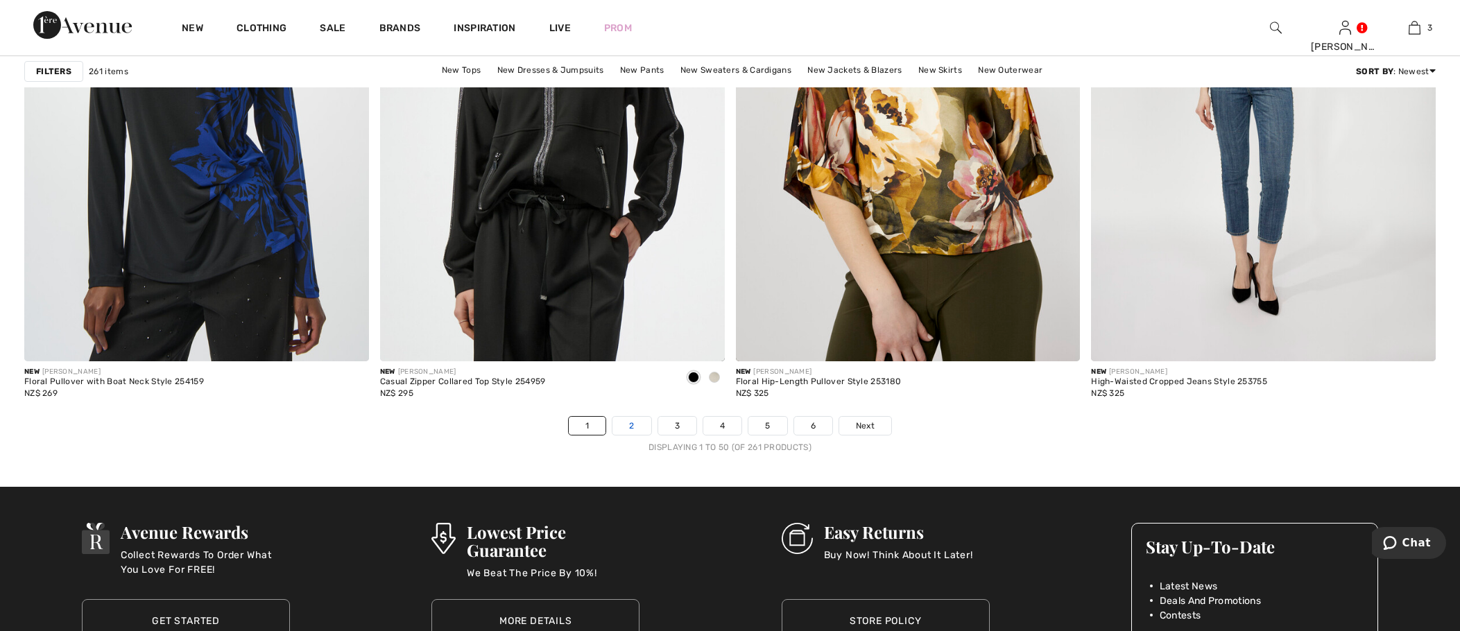
click at [627, 425] on link "2" at bounding box center [632, 426] width 38 height 18
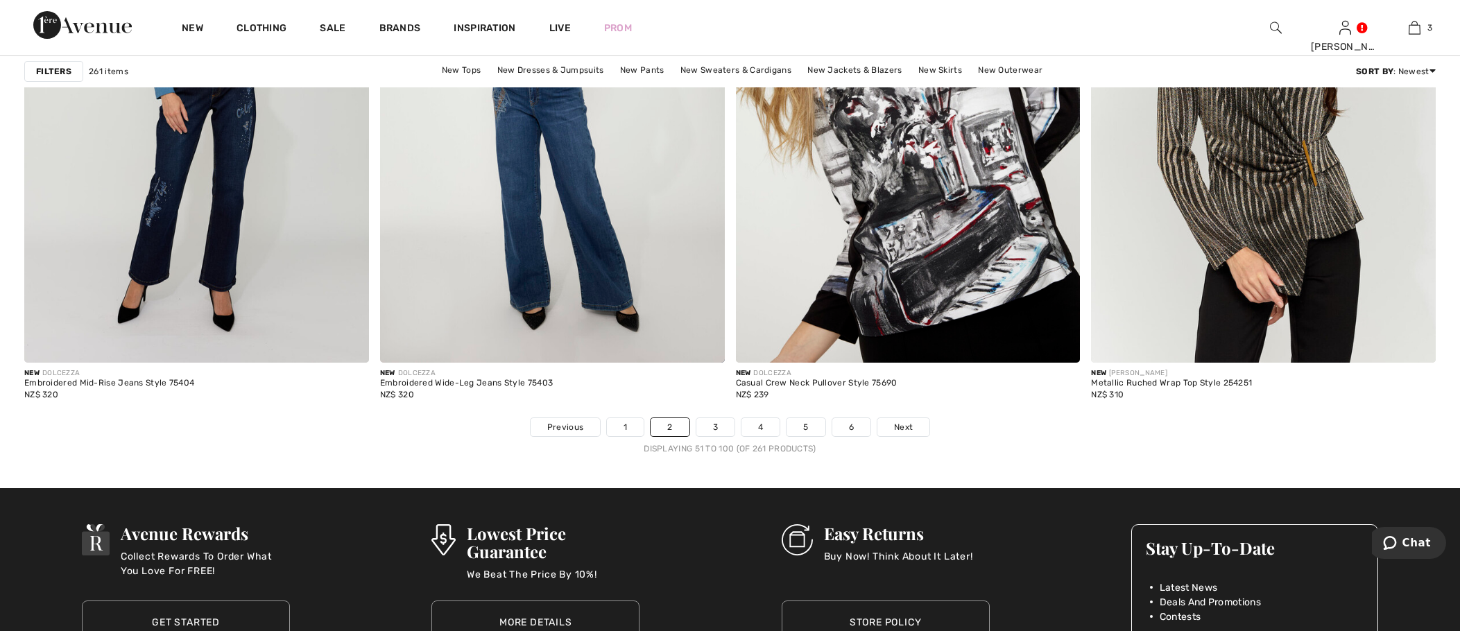
scroll to position [8610, 0]
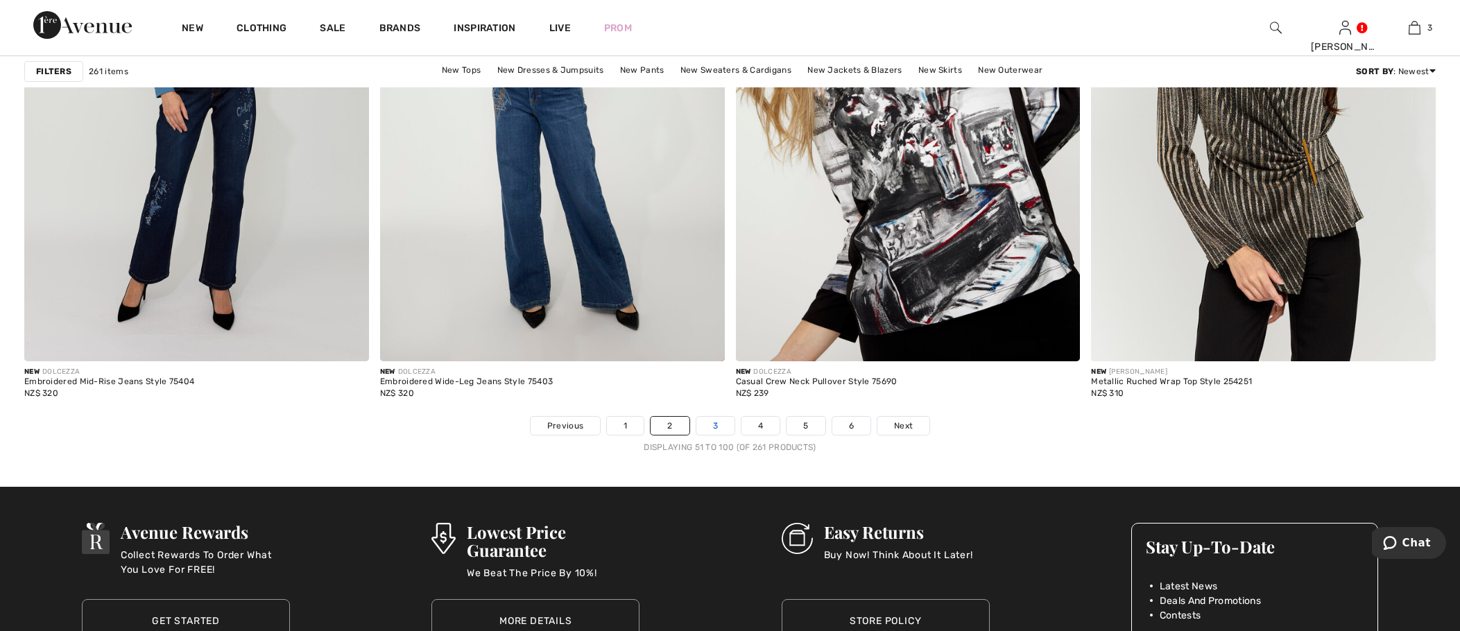
click at [714, 427] on link "3" at bounding box center [715, 426] width 38 height 18
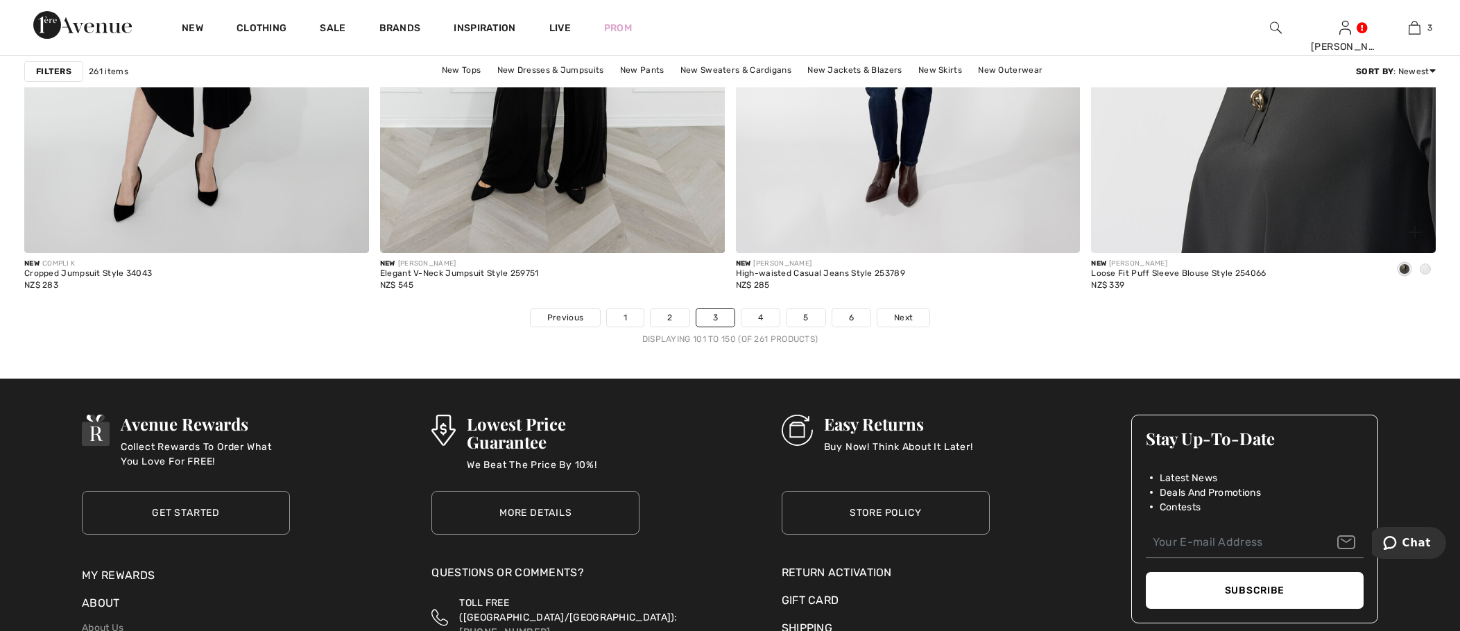
scroll to position [8533, 0]
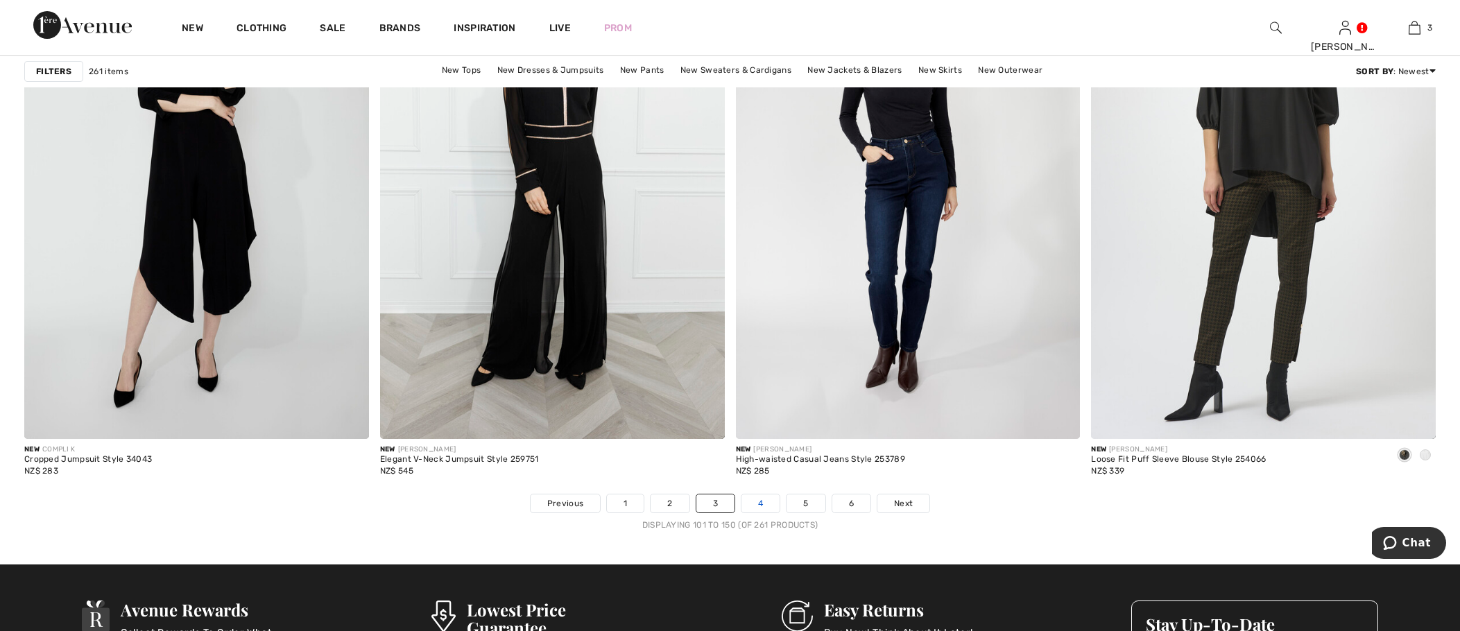
click at [754, 504] on link "4" at bounding box center [761, 504] width 38 height 18
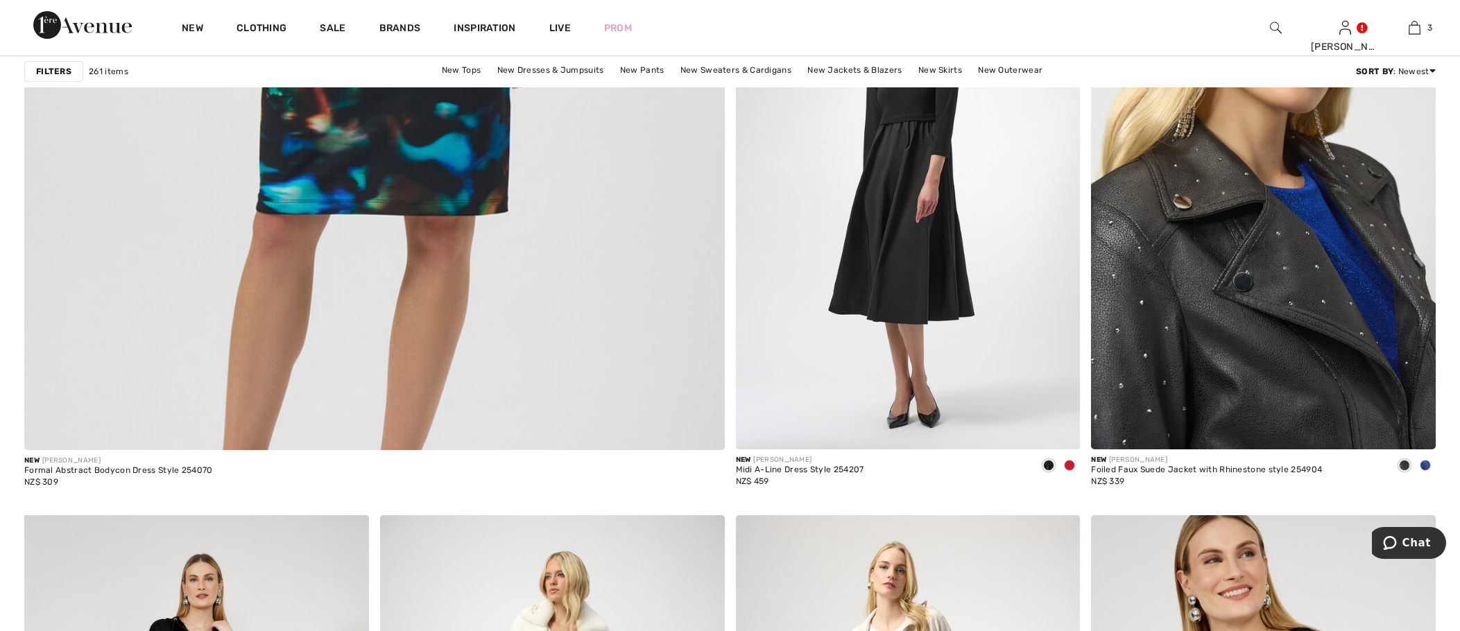
scroll to position [5411, 0]
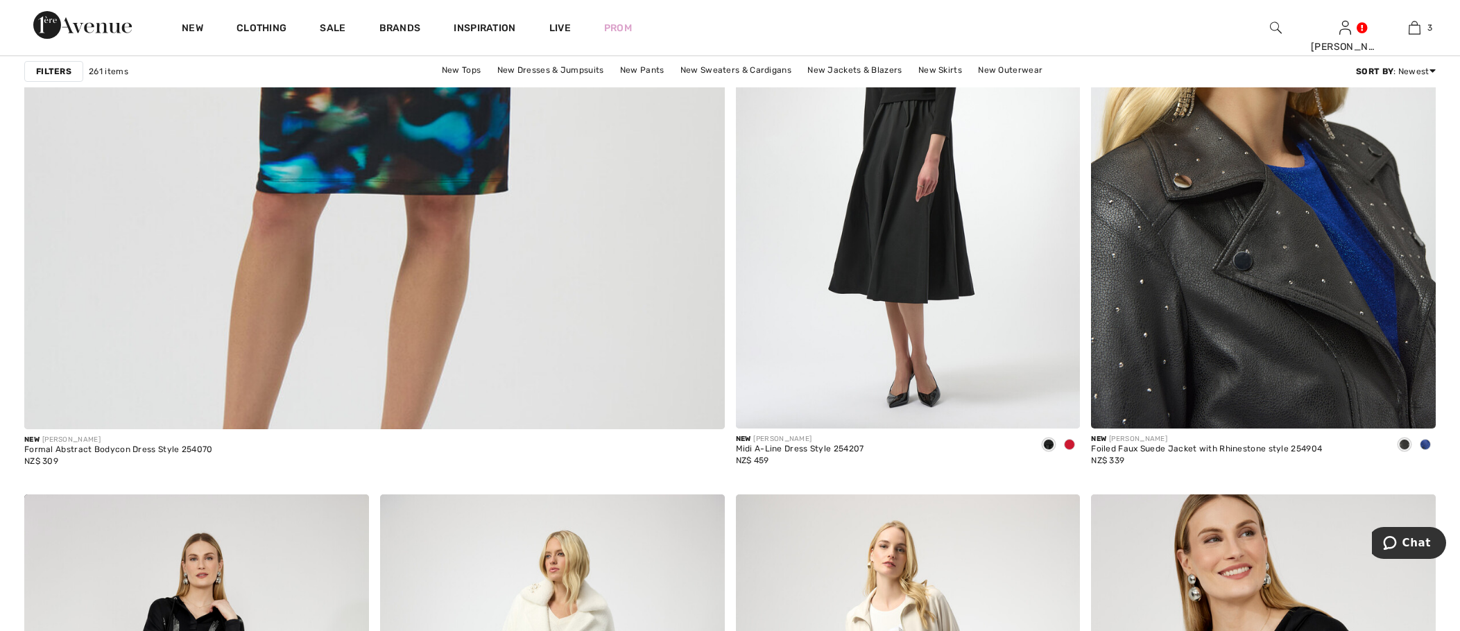
click at [1272, 326] on img at bounding box center [1263, 170] width 345 height 517
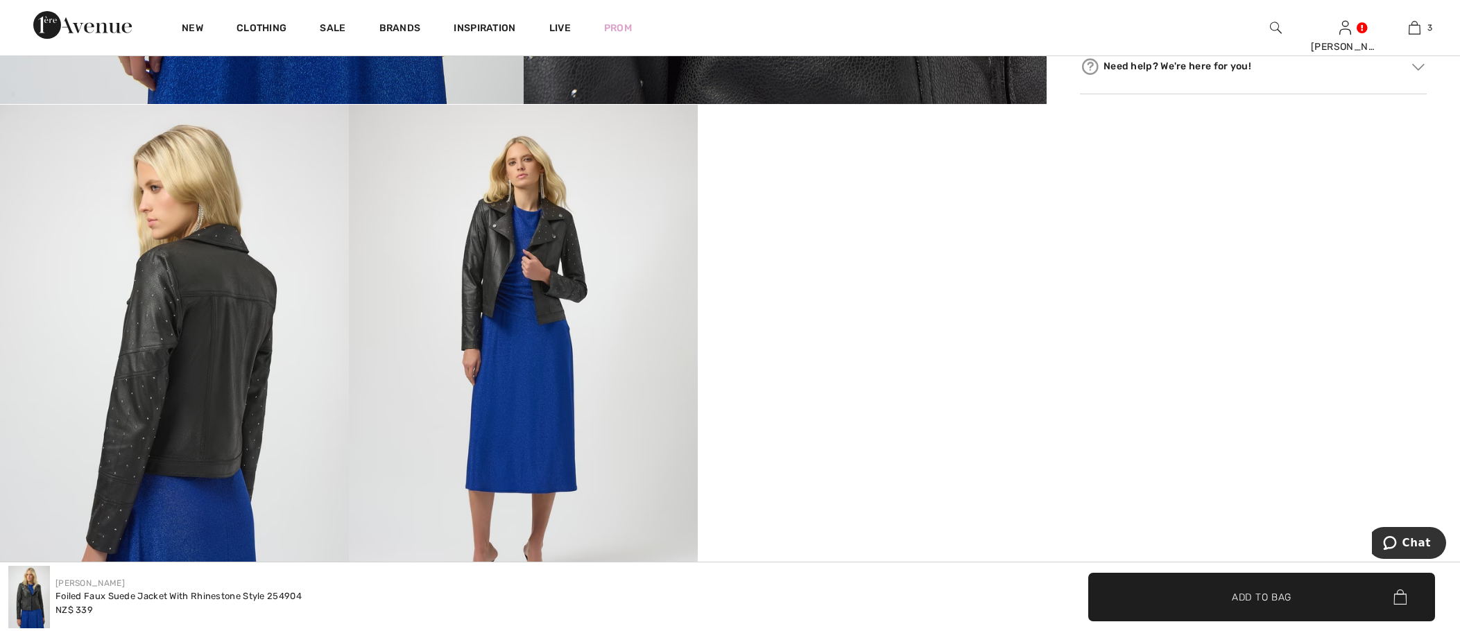
scroll to position [832, 0]
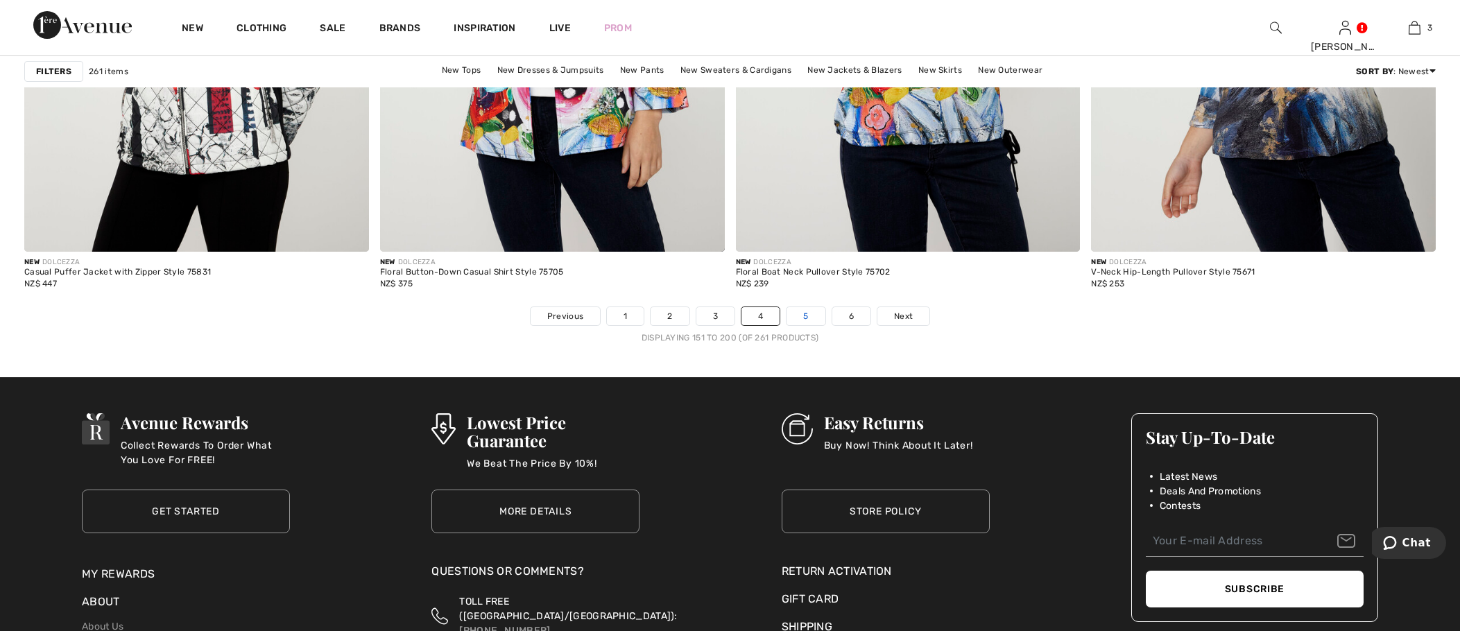
scroll to position [8741, 0]
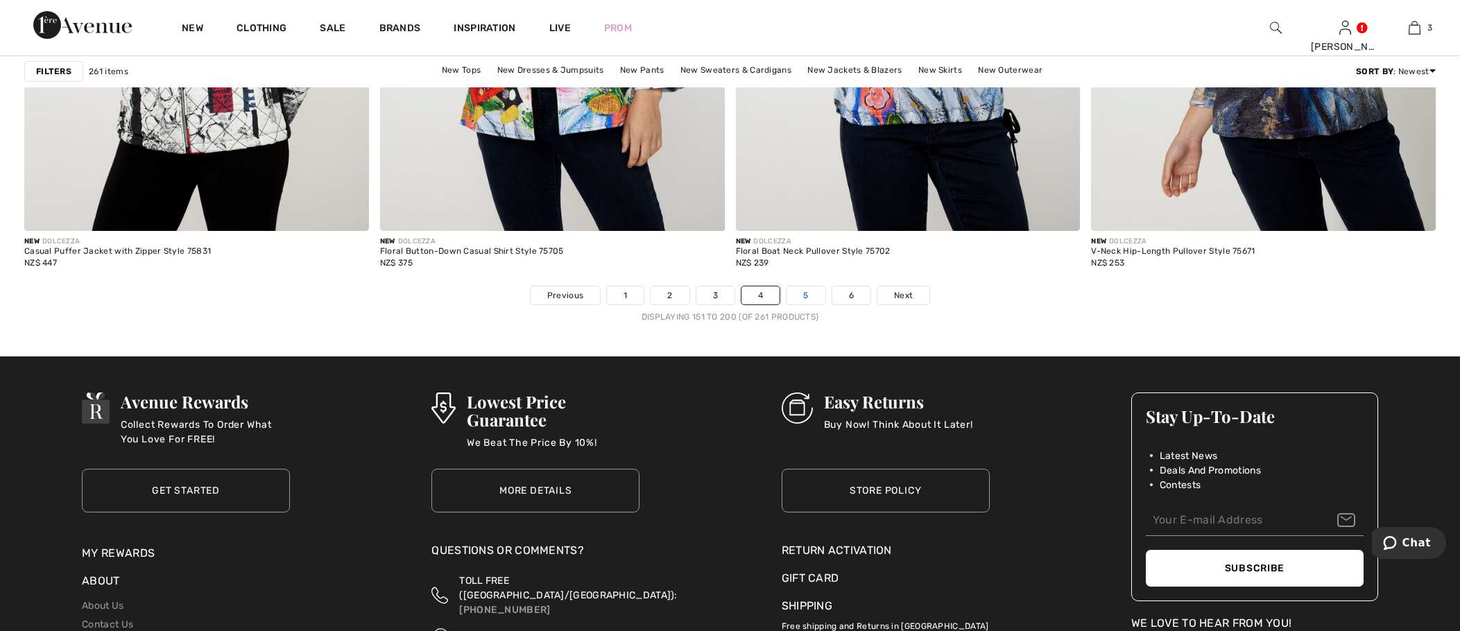
click at [813, 299] on link "5" at bounding box center [806, 295] width 38 height 18
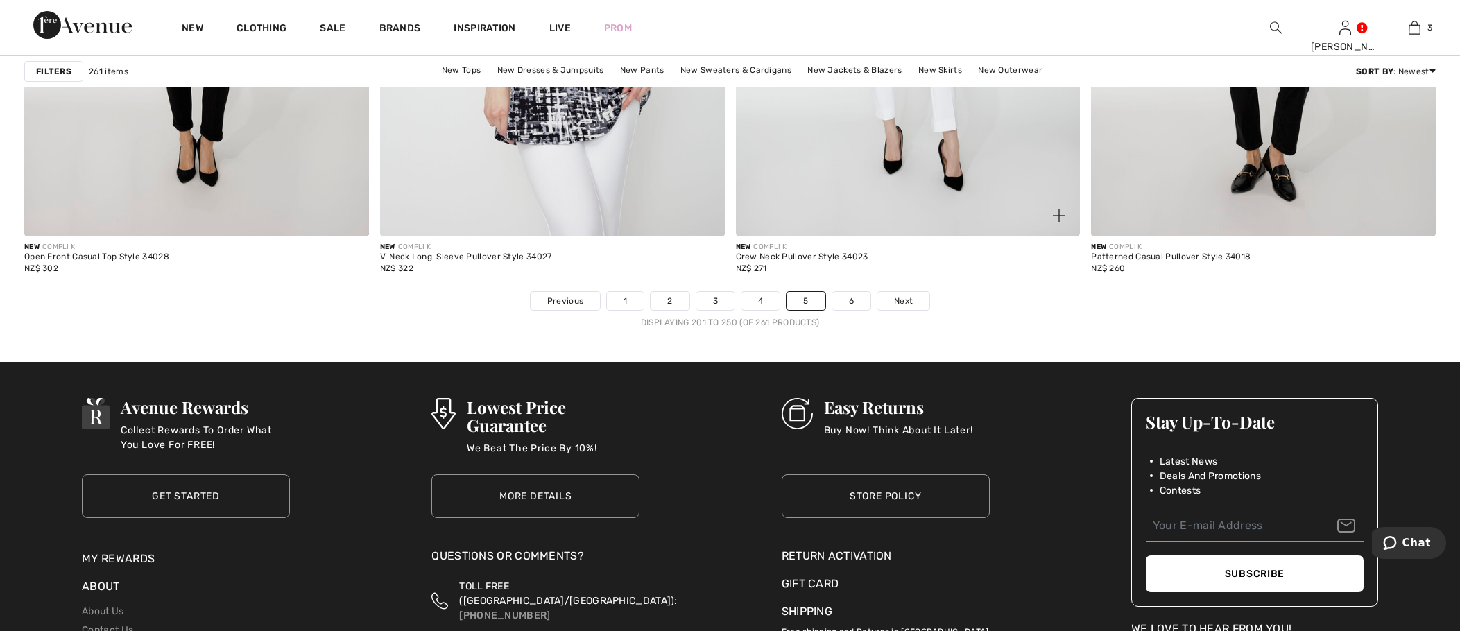
scroll to position [8810, 0]
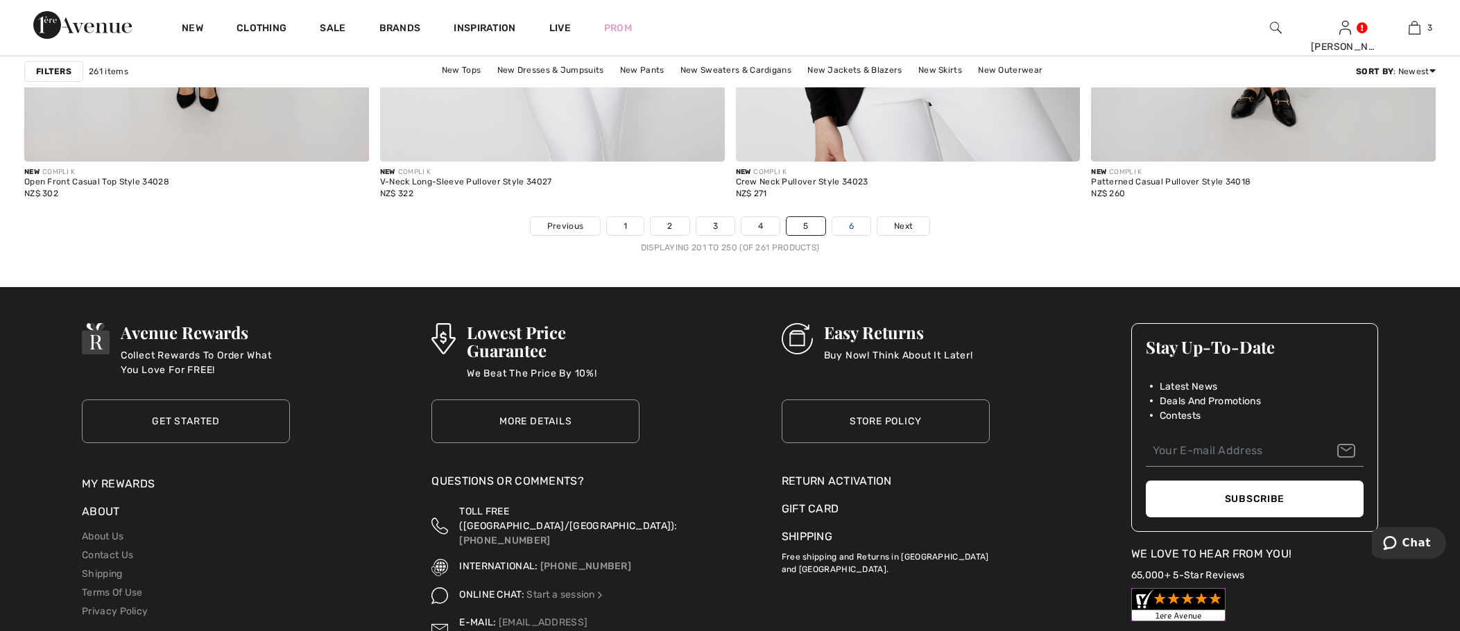
click at [840, 230] on link "6" at bounding box center [851, 226] width 38 height 18
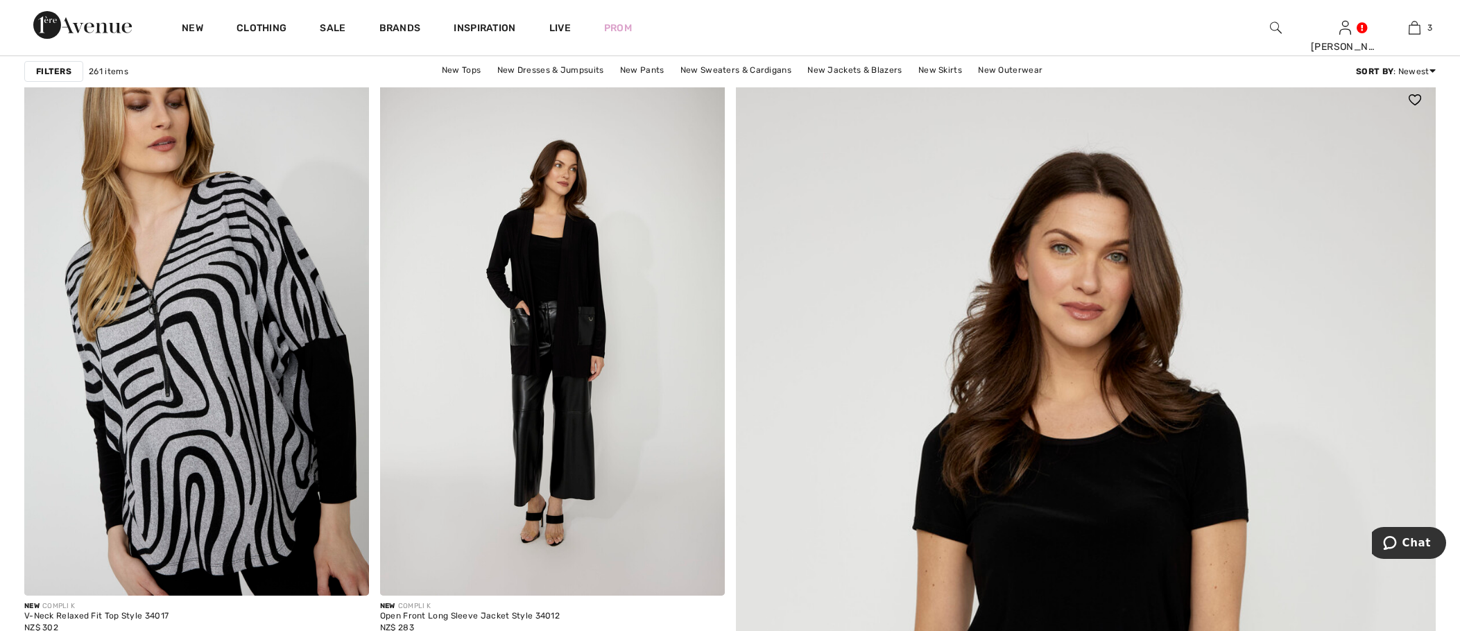
scroll to position [139, 0]
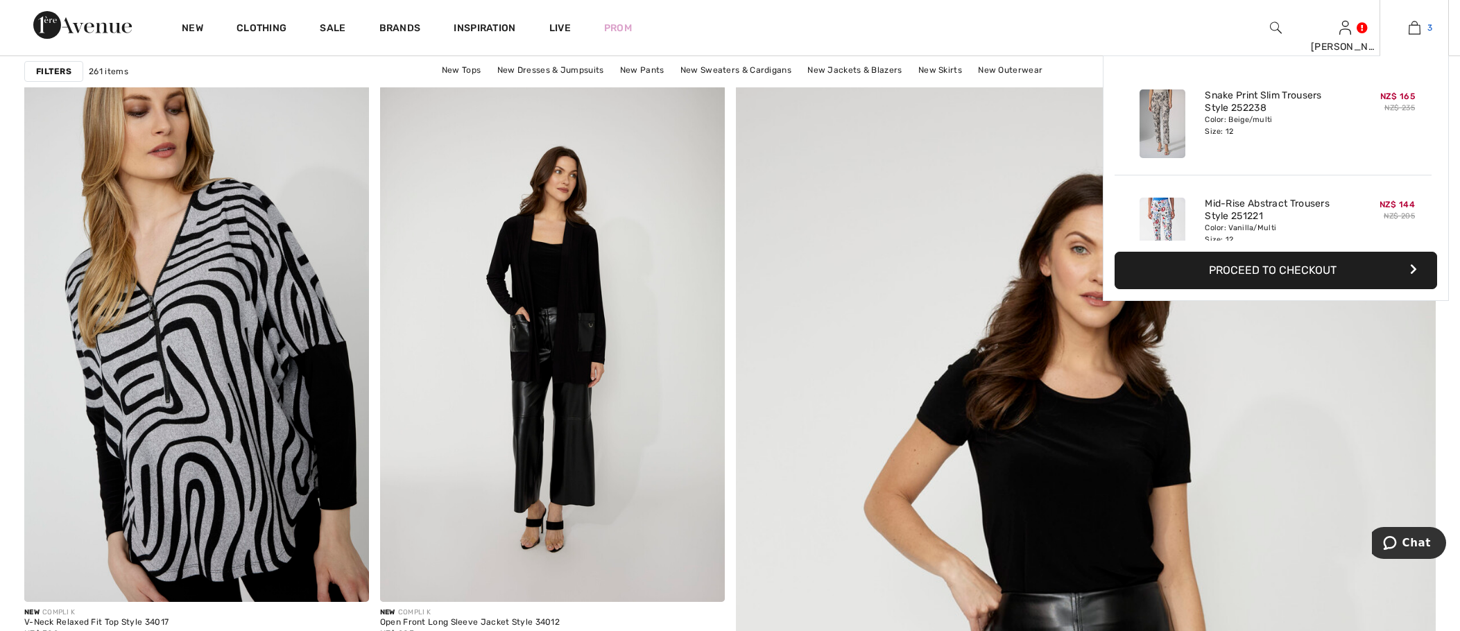
click at [1417, 25] on img at bounding box center [1415, 27] width 12 height 17
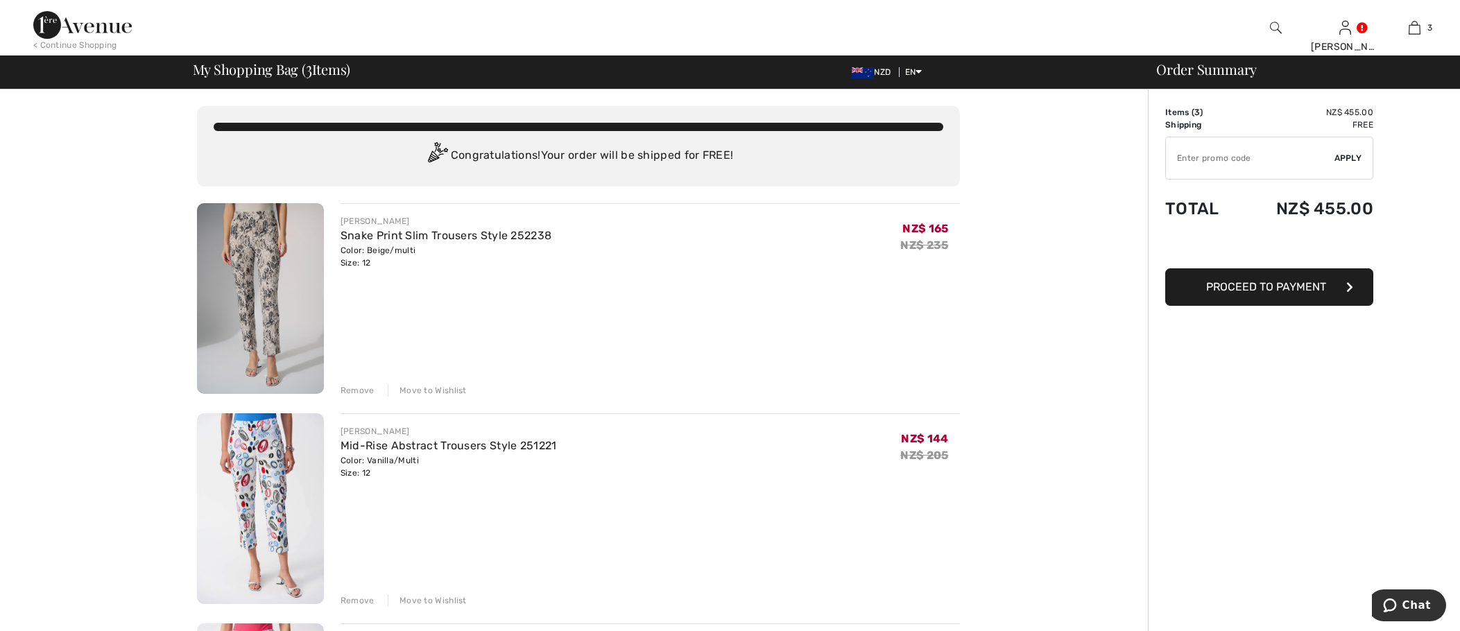
click at [1274, 284] on span "Proceed to Payment" at bounding box center [1266, 286] width 120 height 13
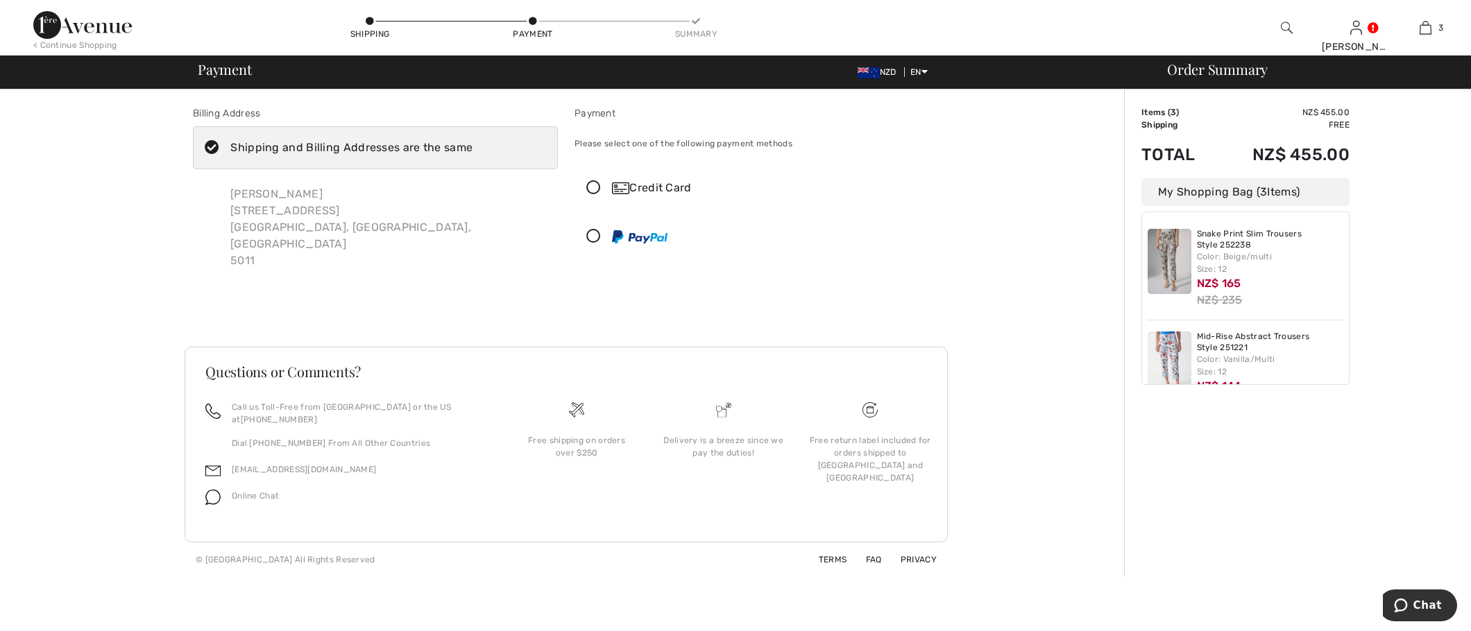
click at [595, 187] on icon at bounding box center [593, 188] width 37 height 15
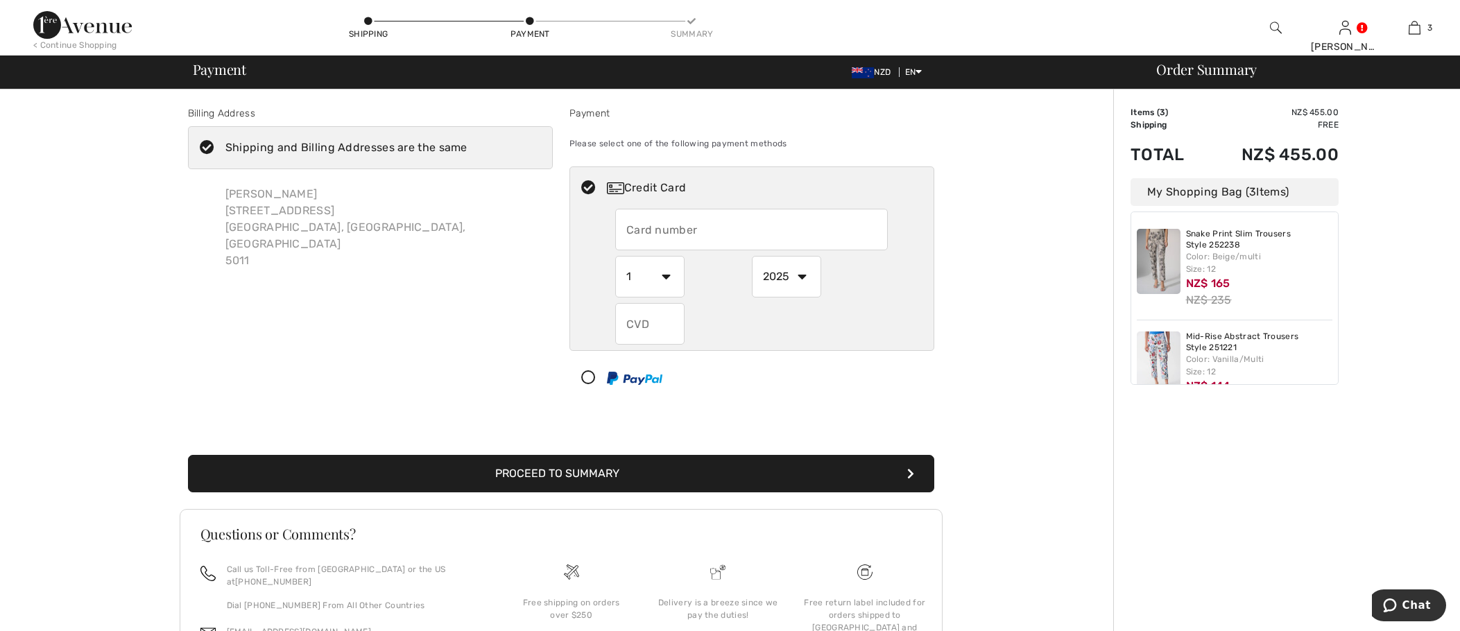
click at [634, 232] on input "text" at bounding box center [751, 230] width 273 height 42
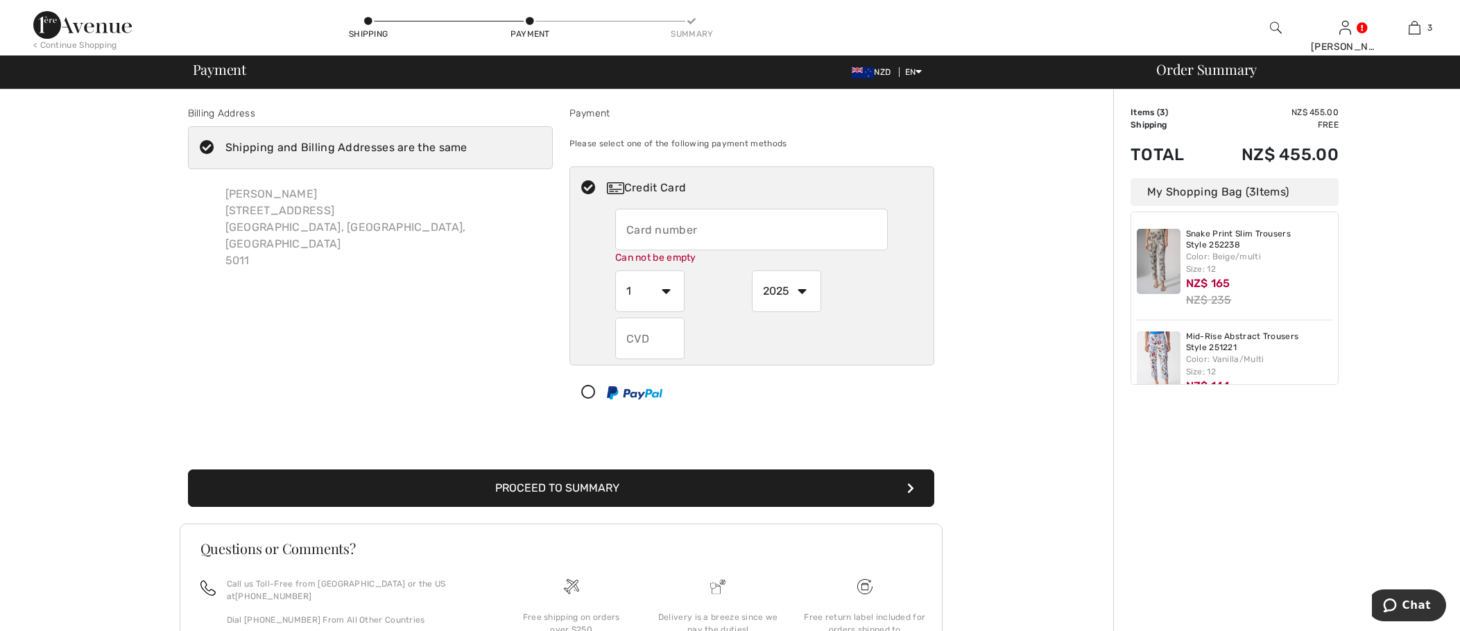
type input "4284550371414668"
select select "9"
select select "2028"
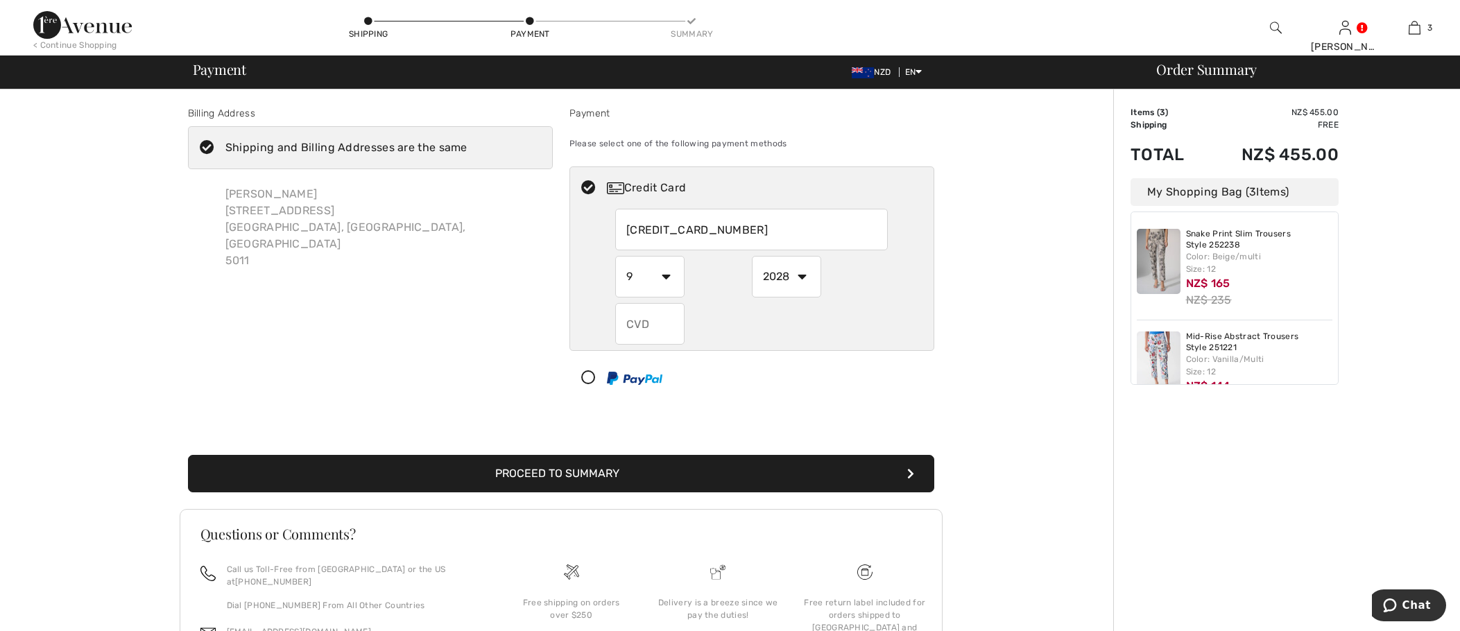
click at [657, 323] on input "text" at bounding box center [649, 324] width 69 height 42
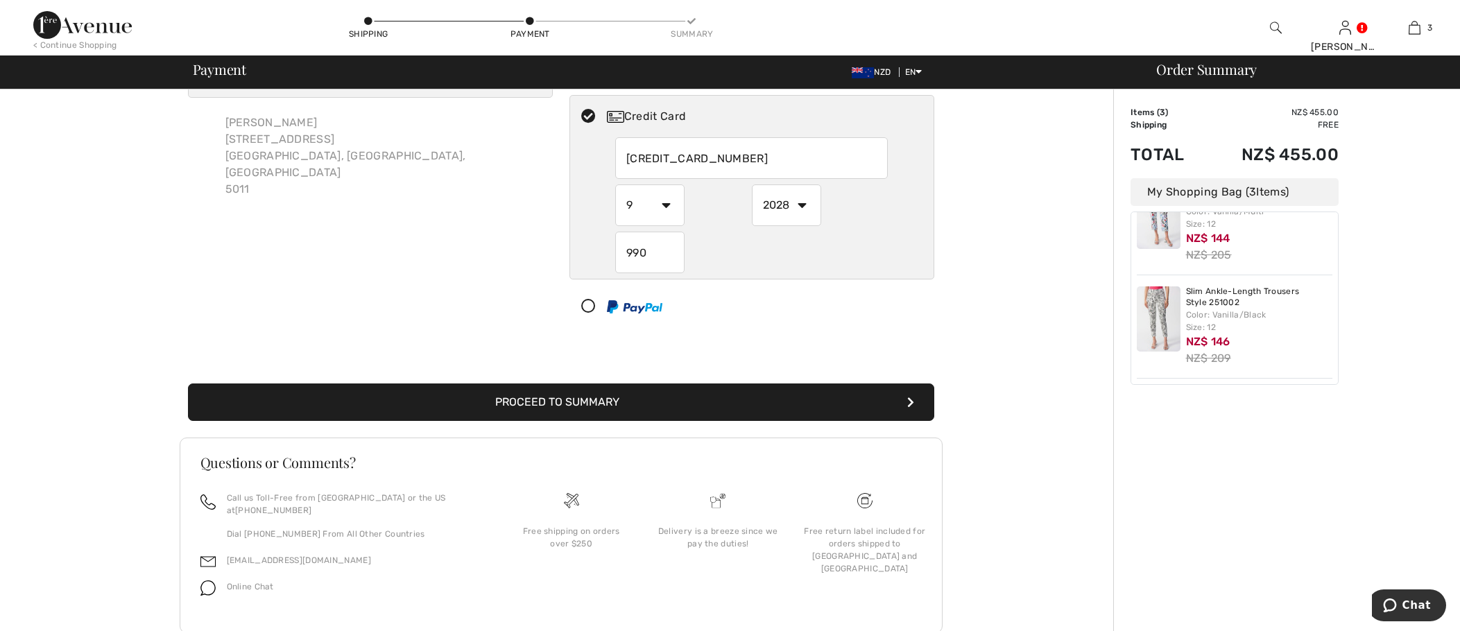
scroll to position [96, 0]
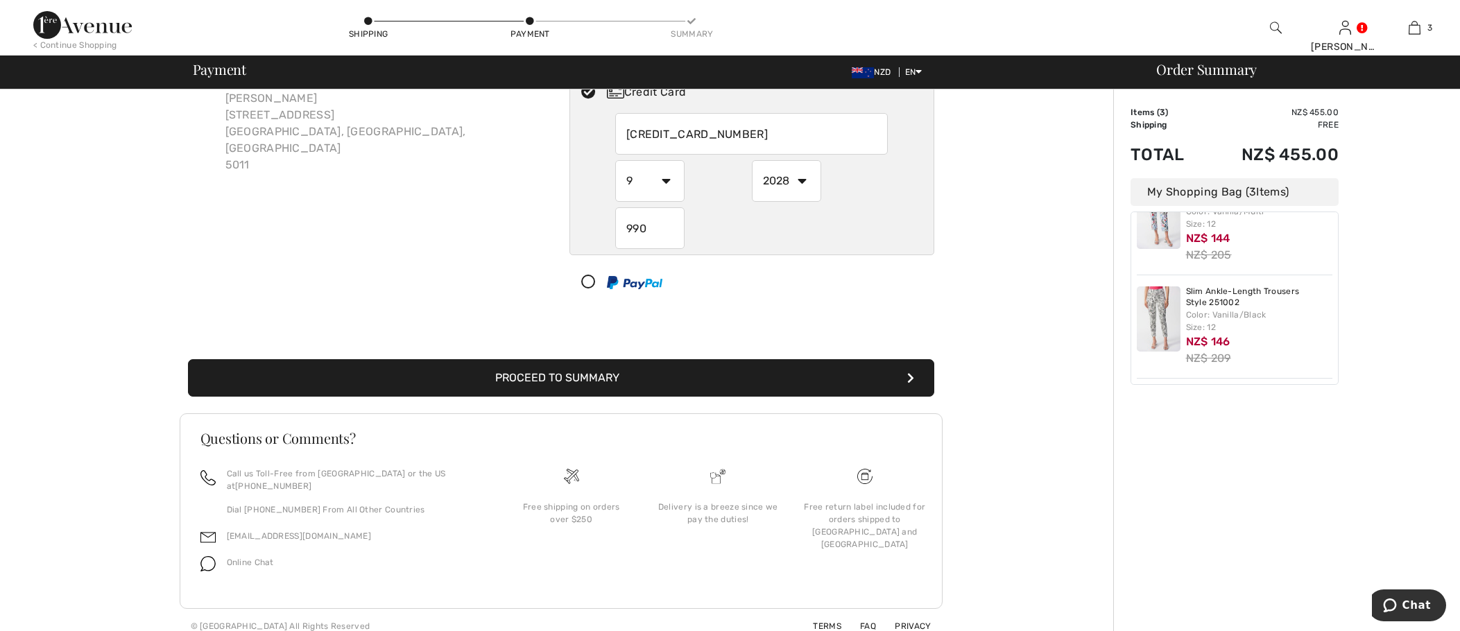
type input "990"
click at [587, 374] on button "Proceed to Summary" at bounding box center [561, 377] width 746 height 37
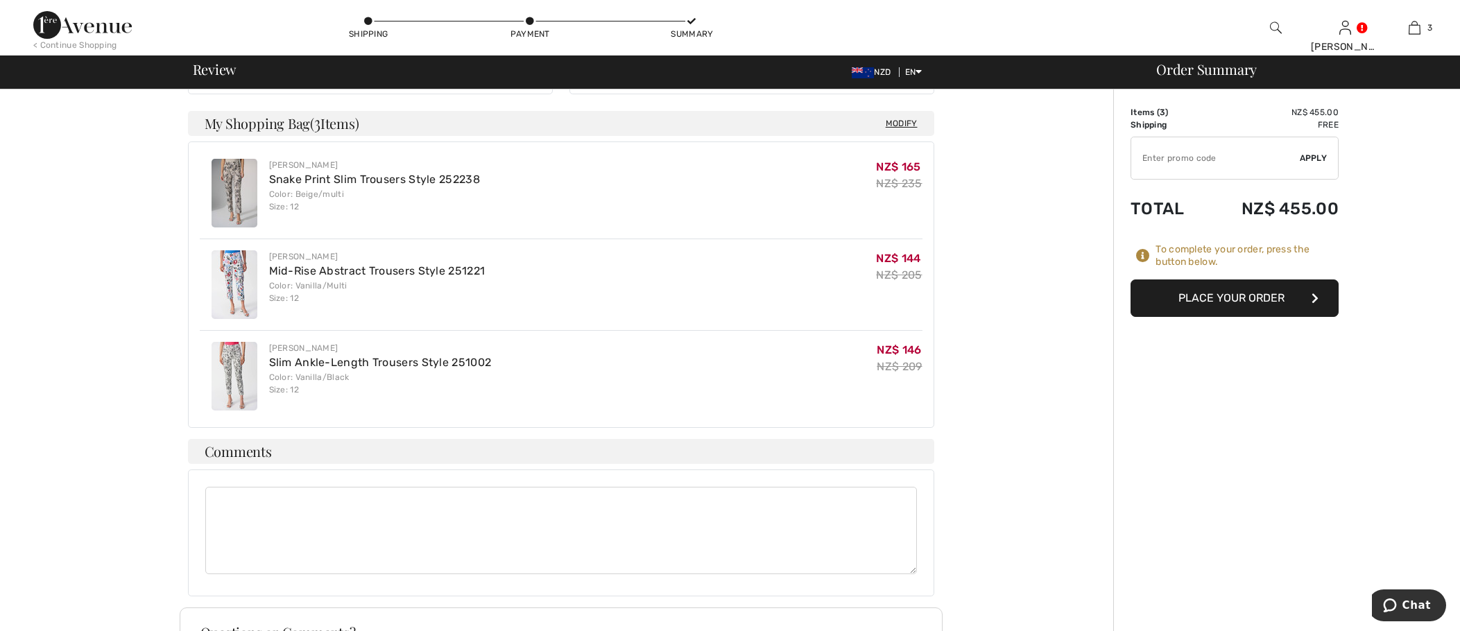
scroll to position [347, 0]
click at [1243, 296] on button "Place Your Order" at bounding box center [1235, 298] width 208 height 37
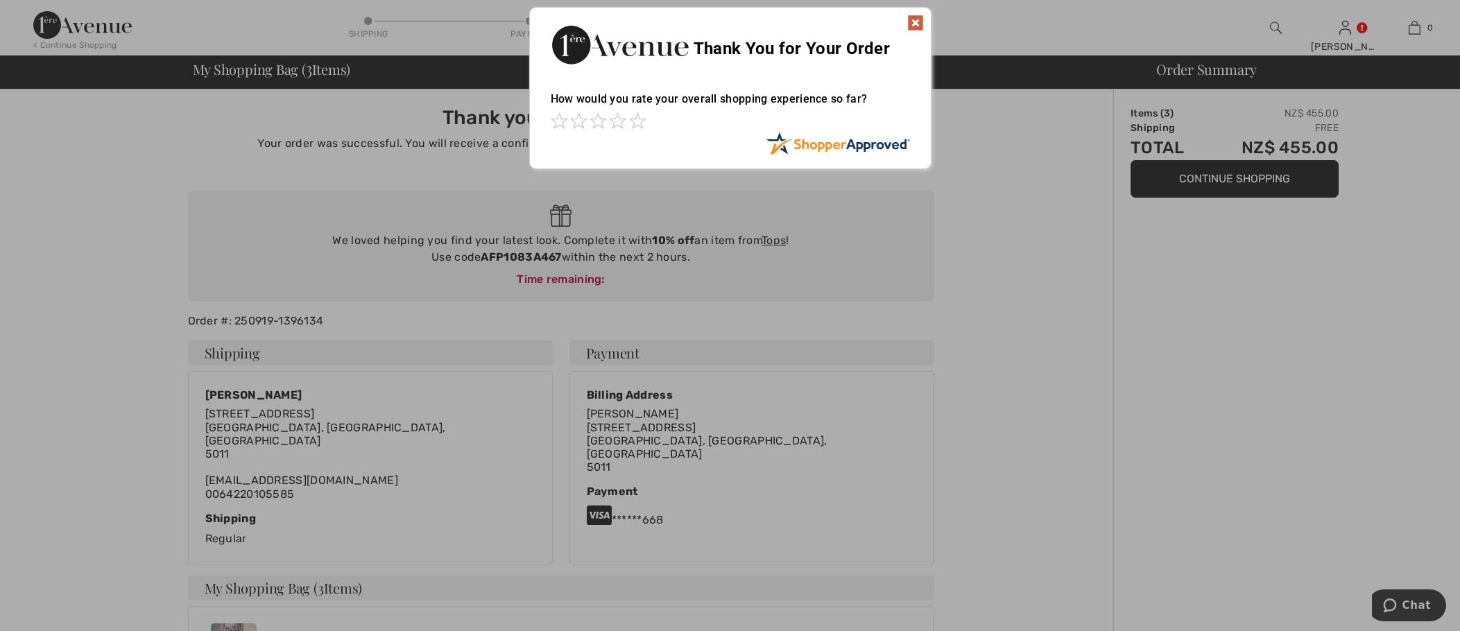
click at [919, 20] on img at bounding box center [915, 23] width 17 height 17
